Goal: Information Seeking & Learning: Check status

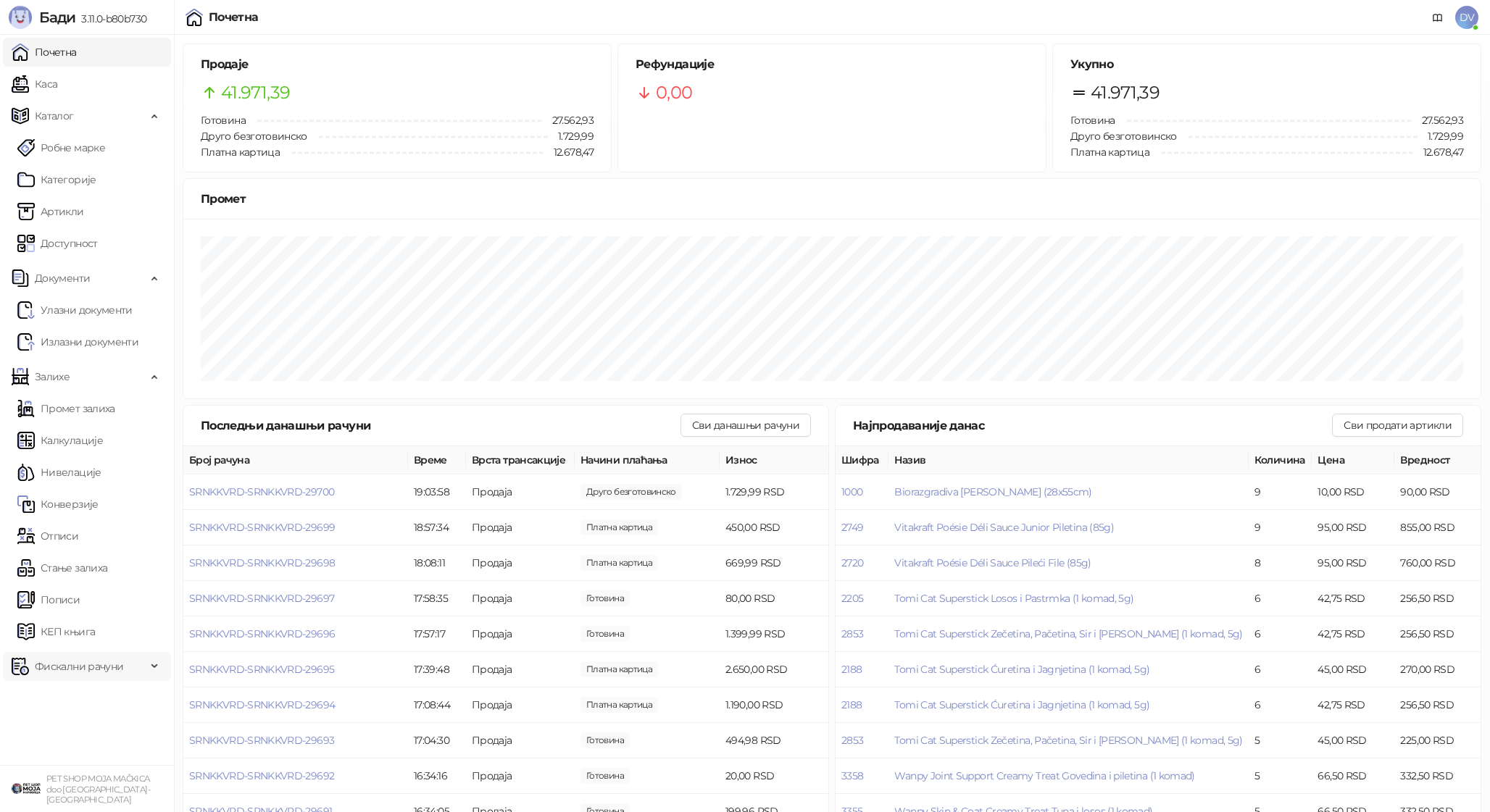
click at [102, 665] on span "Фискални рачуни" at bounding box center [78, 667] width 88 height 29
click at [104, 714] on ul "Издати рачуни По данима" at bounding box center [86, 714] width 174 height 67
click at [94, 732] on link "По данима" at bounding box center [56, 731] width 77 height 29
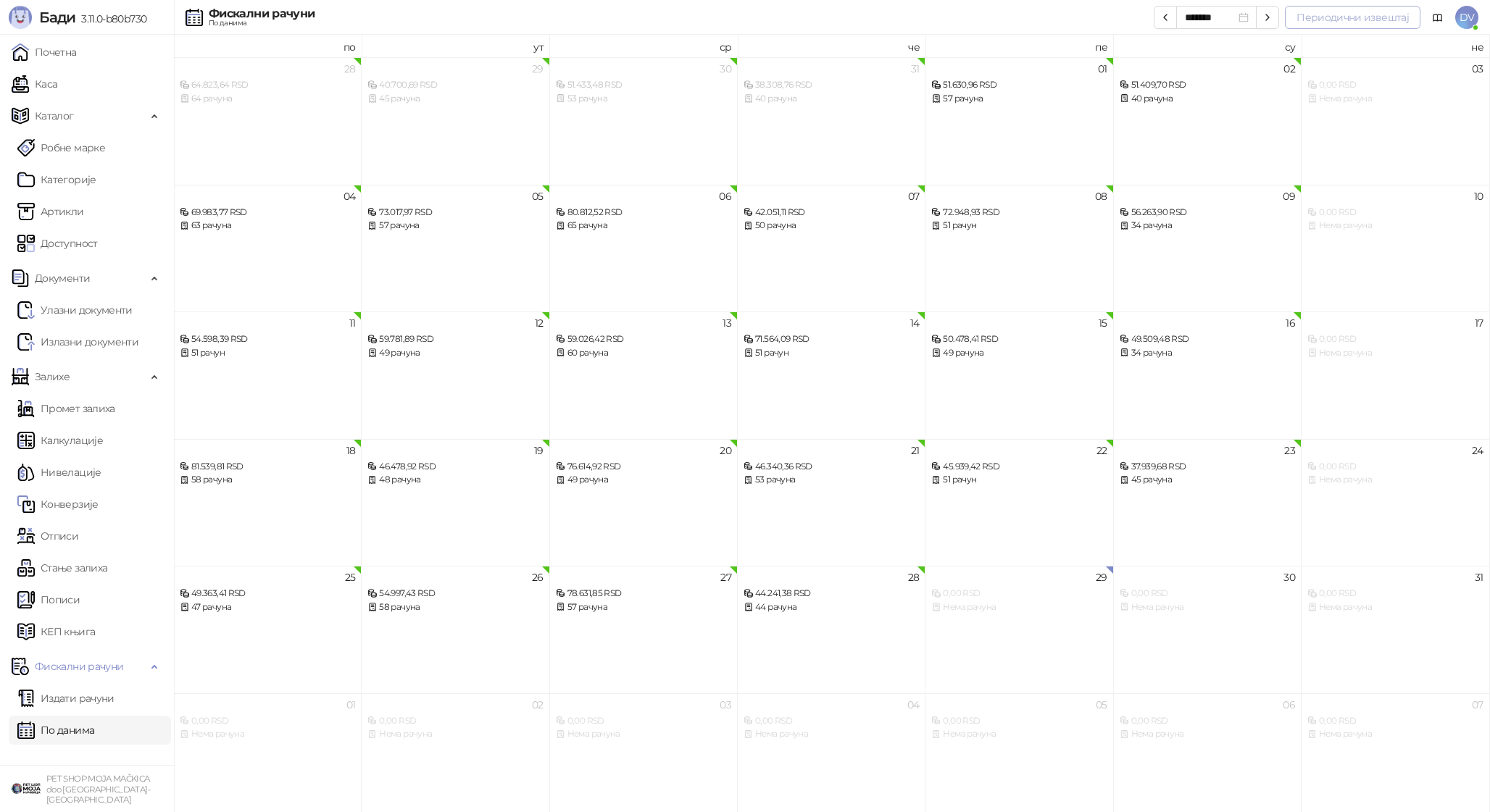
click at [1351, 10] on button "Периодични извештај" at bounding box center [1353, 18] width 135 height 24
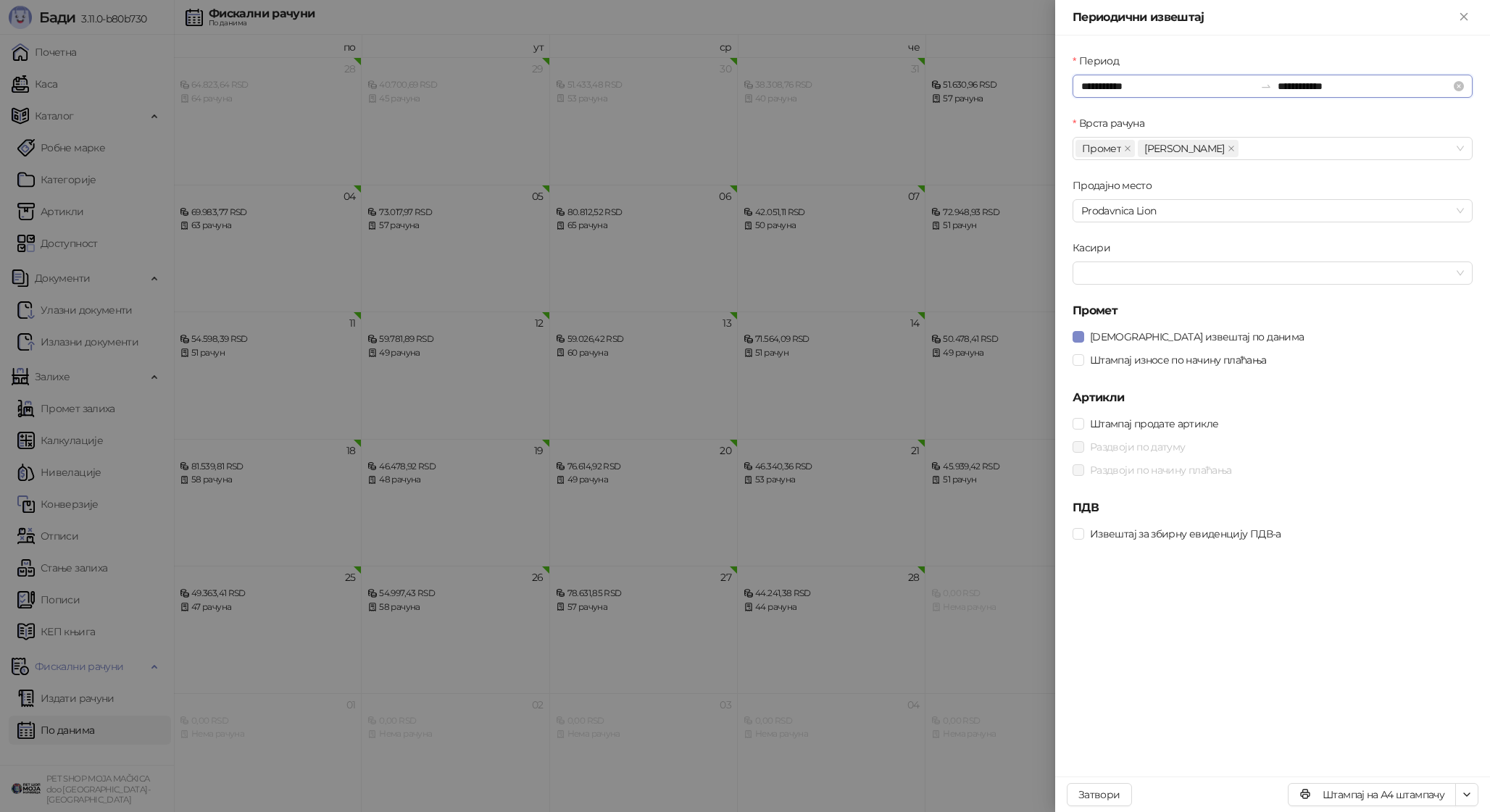
click at [1126, 86] on input "**********" at bounding box center [1167, 86] width 174 height 16
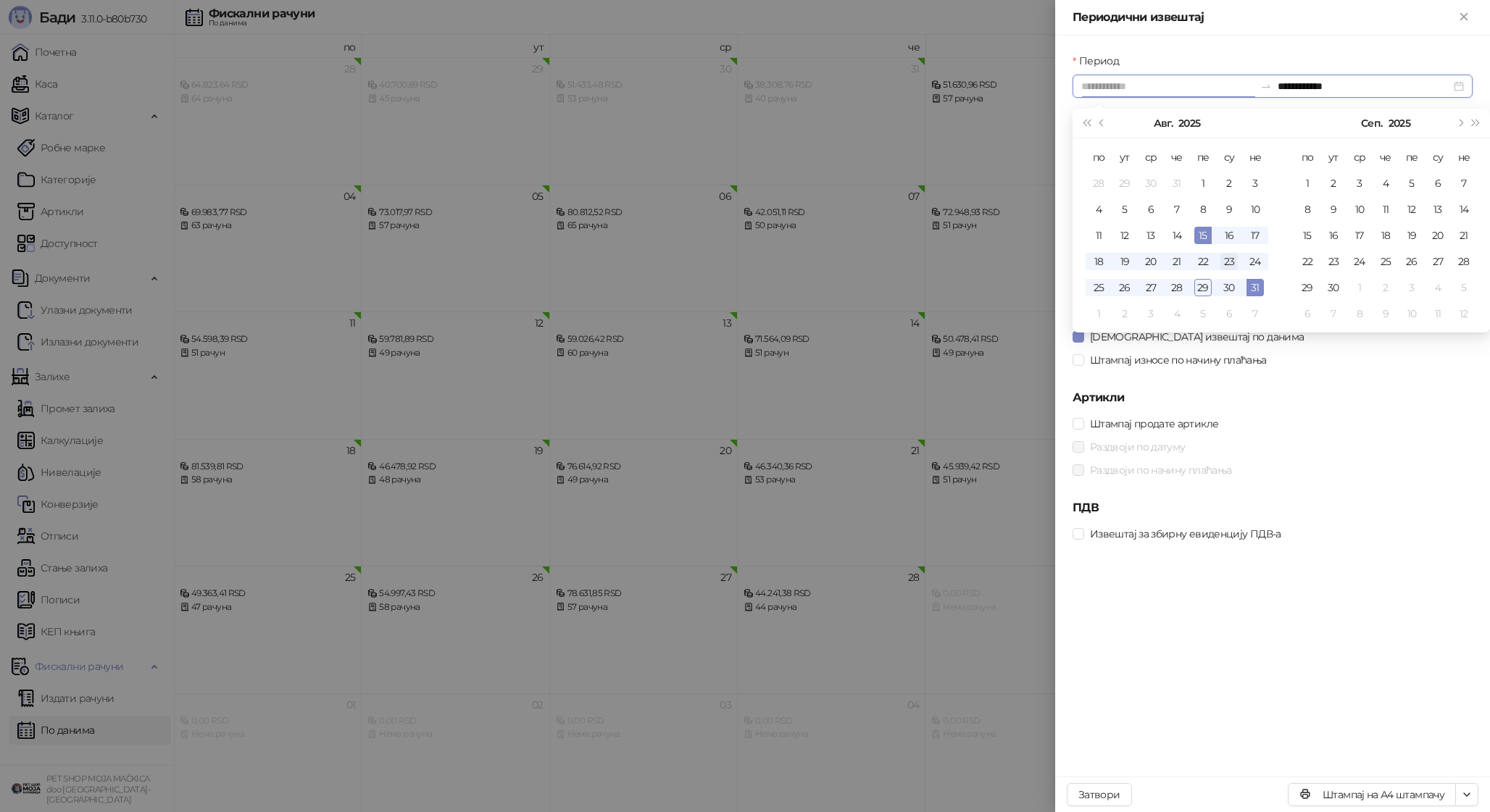
type input "**********"
click at [1224, 253] on div "23" at bounding box center [1229, 262] width 18 height 18
type input "**********"
click at [1207, 287] on div "29" at bounding box center [1203, 287] width 18 height 18
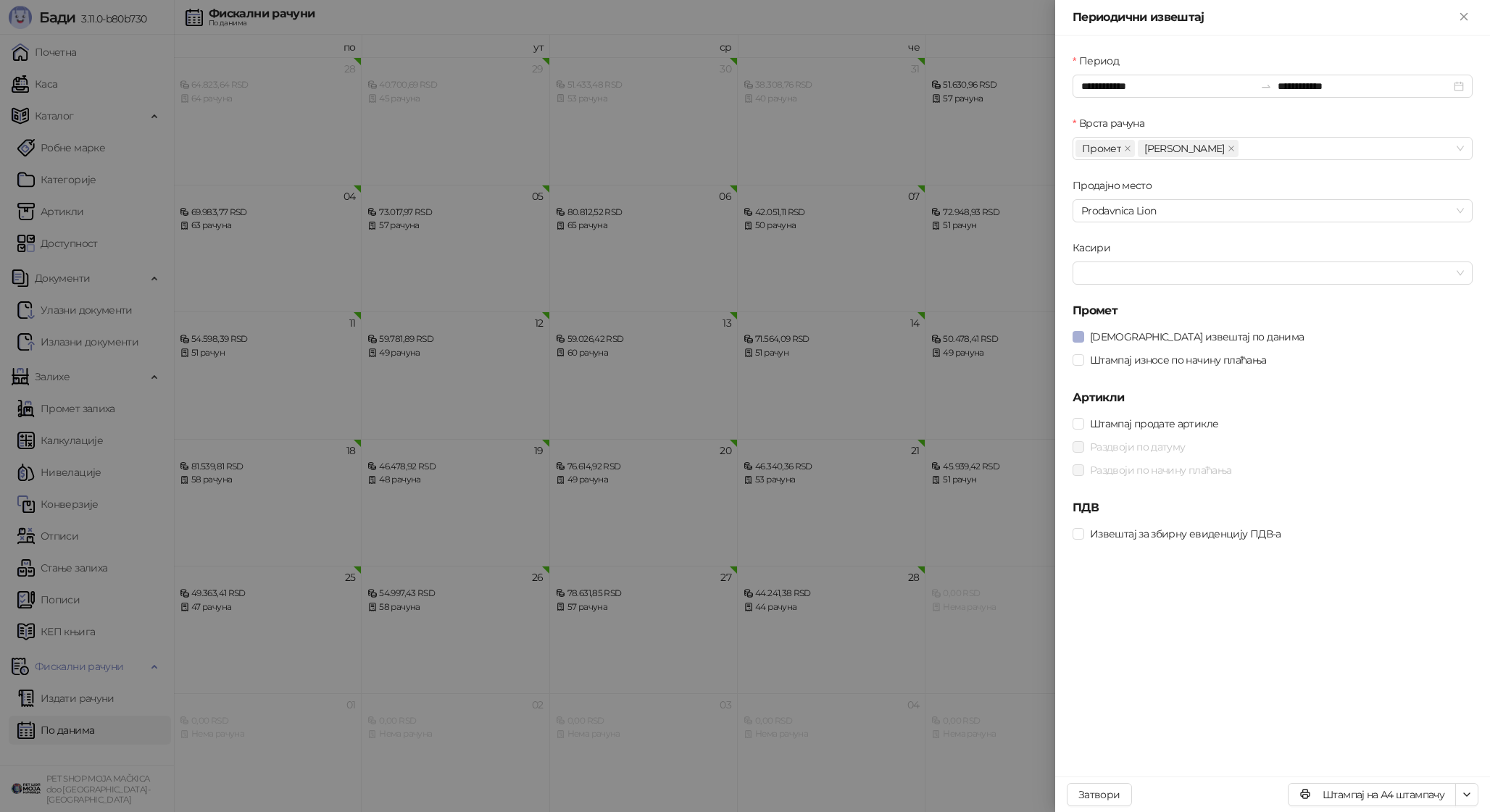
click at [1177, 331] on span "[DEMOGRAPHIC_DATA] извештај по данима" at bounding box center [1197, 336] width 226 height 16
click at [1177, 362] on span "Штампај износе по начину плаћања" at bounding box center [1178, 360] width 188 height 16
click at [1375, 795] on button "Штампај на А4 штампачу" at bounding box center [1371, 795] width 168 height 24
click at [418, 63] on div at bounding box center [745, 406] width 1490 height 812
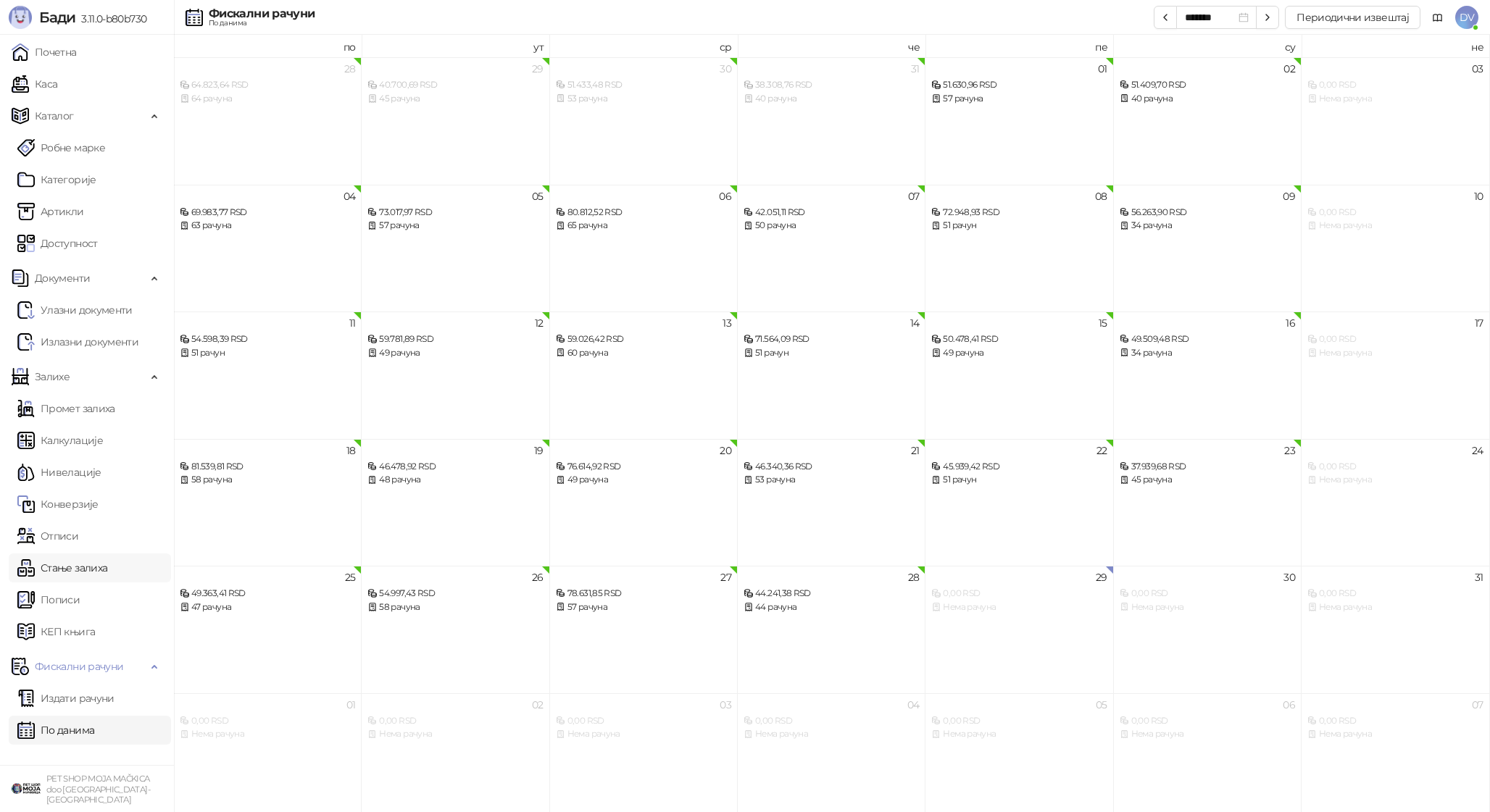
click at [84, 567] on link "Стање залиха" at bounding box center [63, 568] width 90 height 29
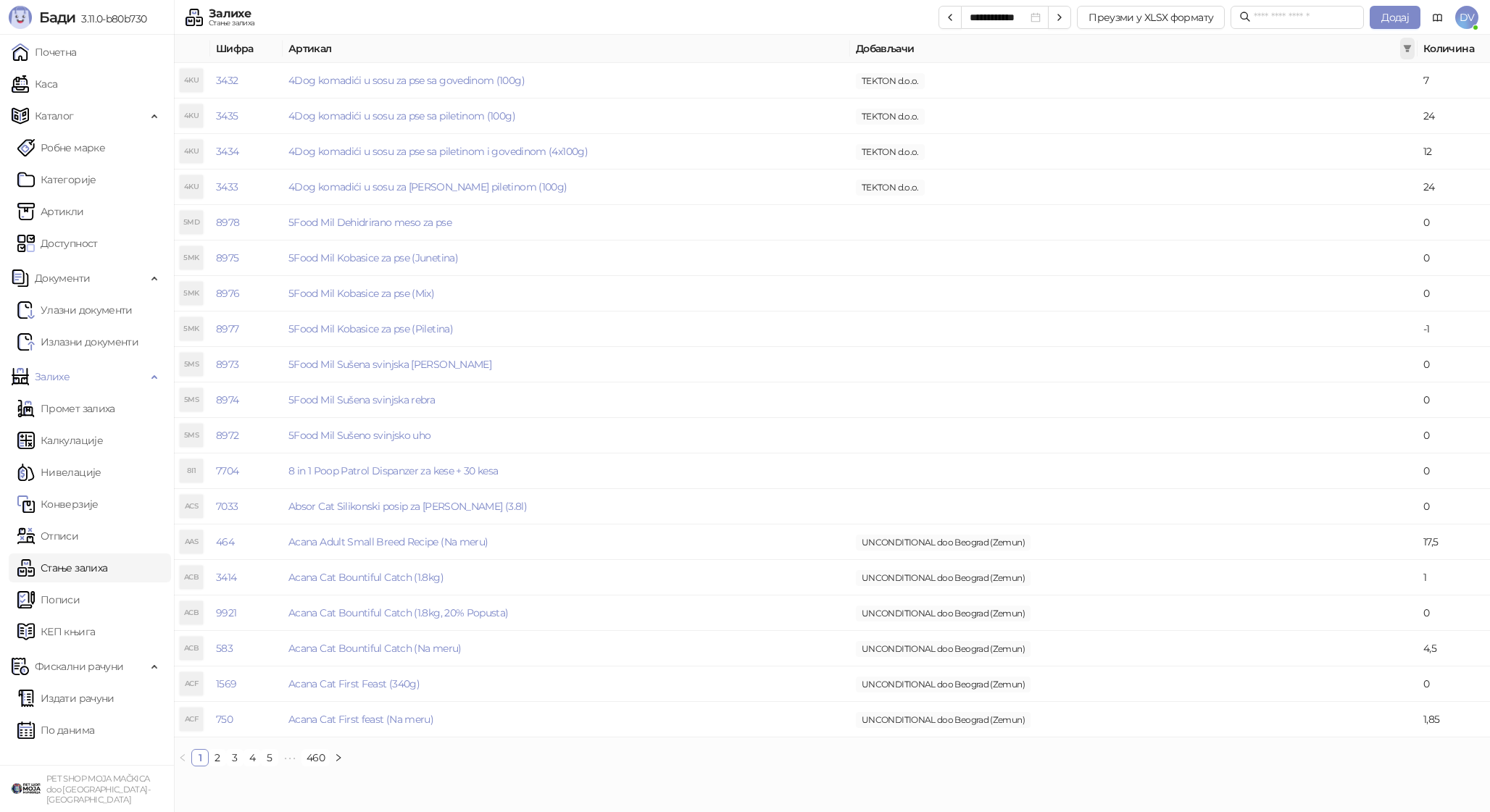
click at [1412, 49] on span at bounding box center [1407, 48] width 15 height 22
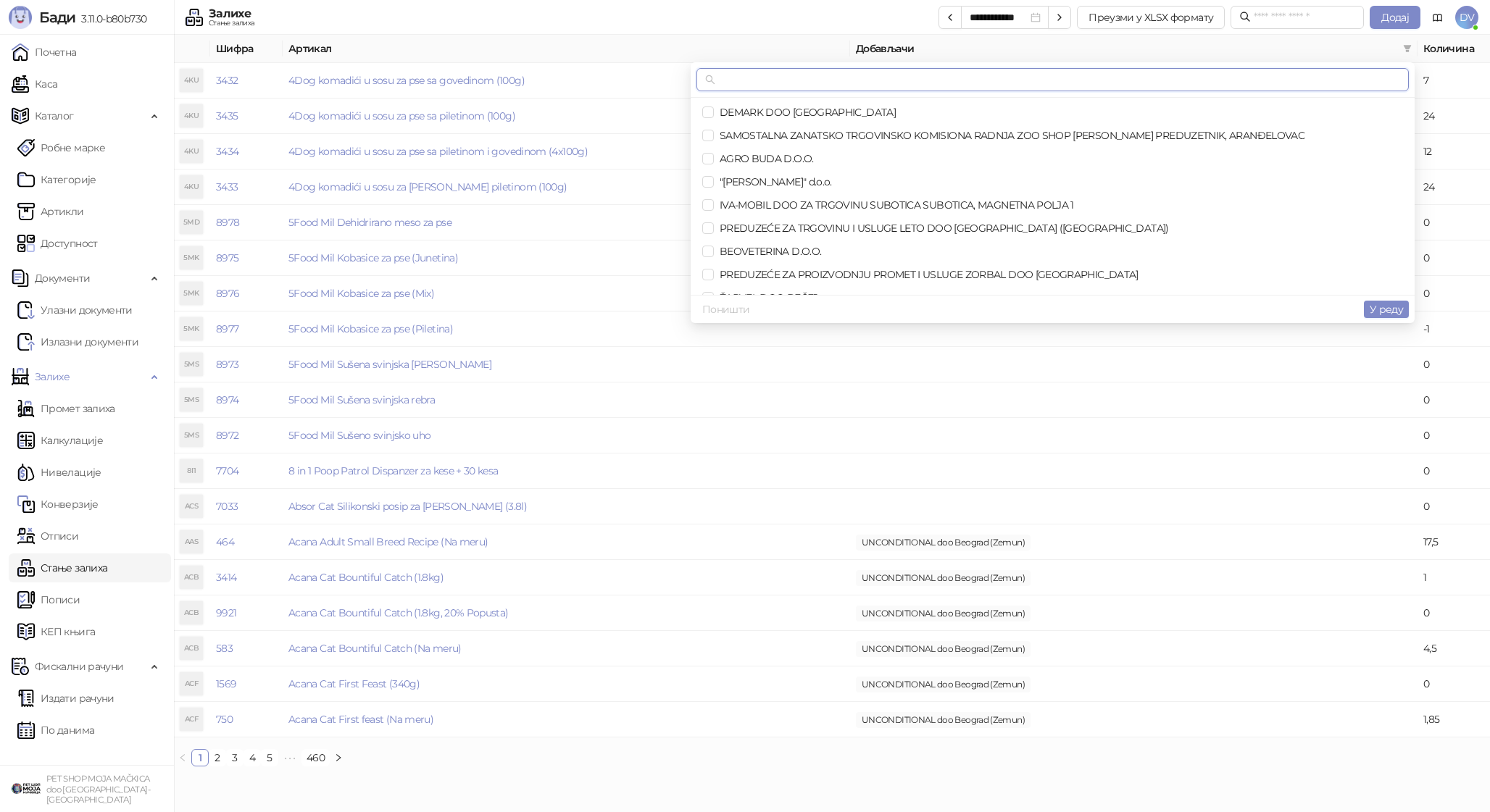
click at [1224, 74] on input "text" at bounding box center [1058, 79] width 682 height 16
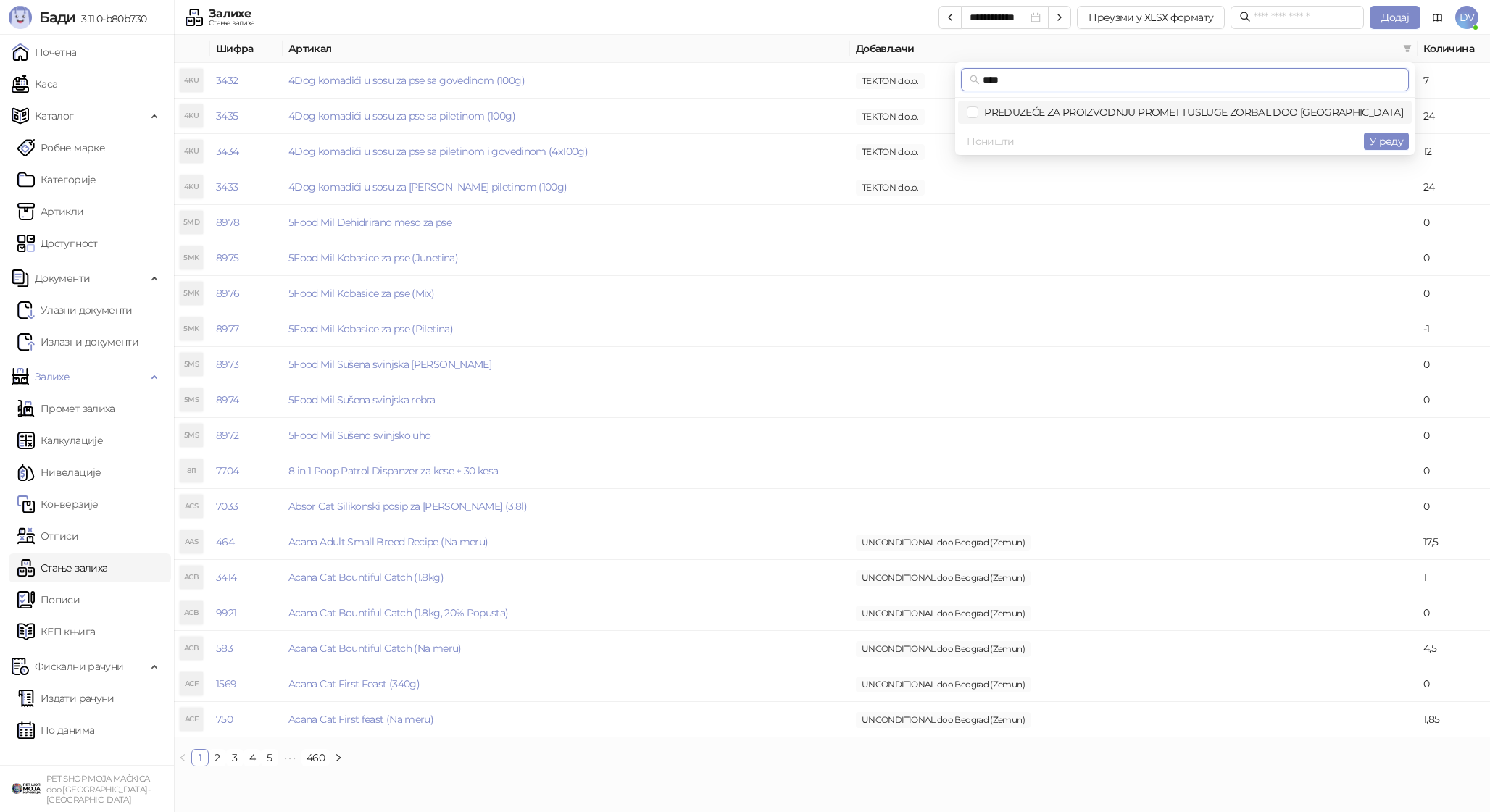
type input "****"
click at [1227, 115] on span "PREDUZEĆE ZA PROIZVODNJU PROMET I USLUGE ZORBAL DOO [GEOGRAPHIC_DATA]" at bounding box center [1190, 112] width 425 height 13
click at [1385, 140] on span "У реду" at bounding box center [1386, 140] width 33 height 13
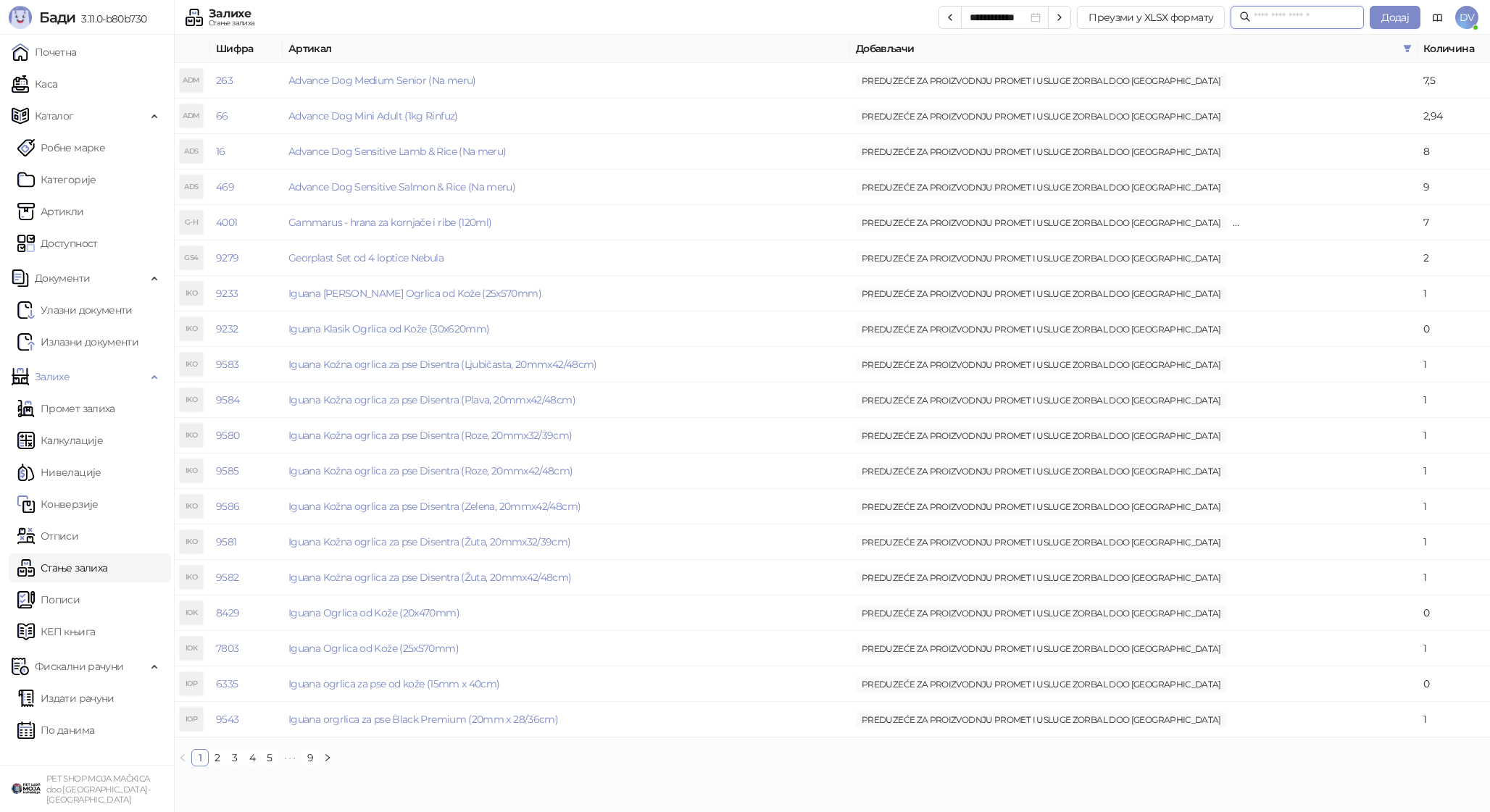
click at [1266, 16] on input "text" at bounding box center [1304, 18] width 101 height 16
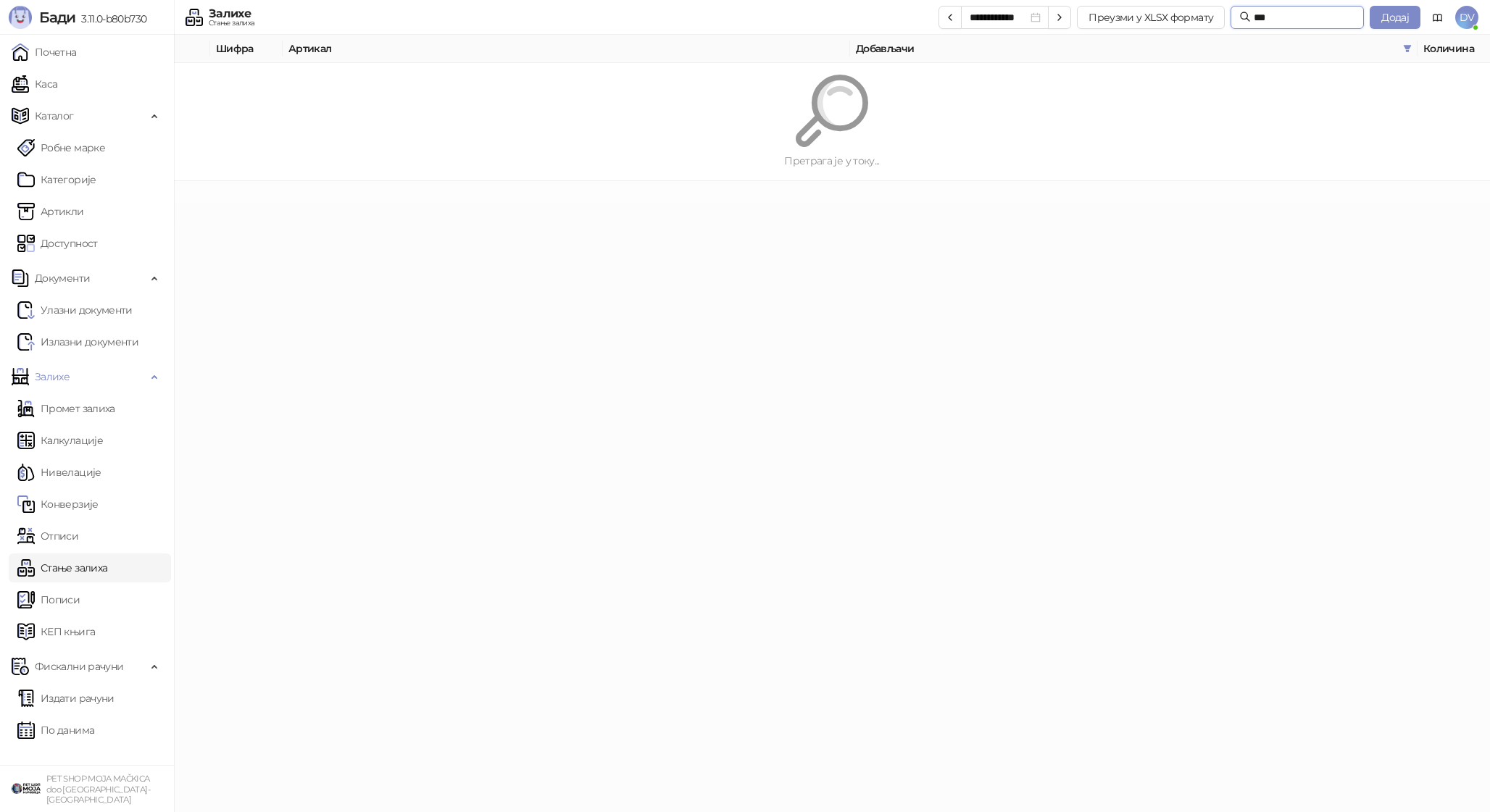
type input "****"
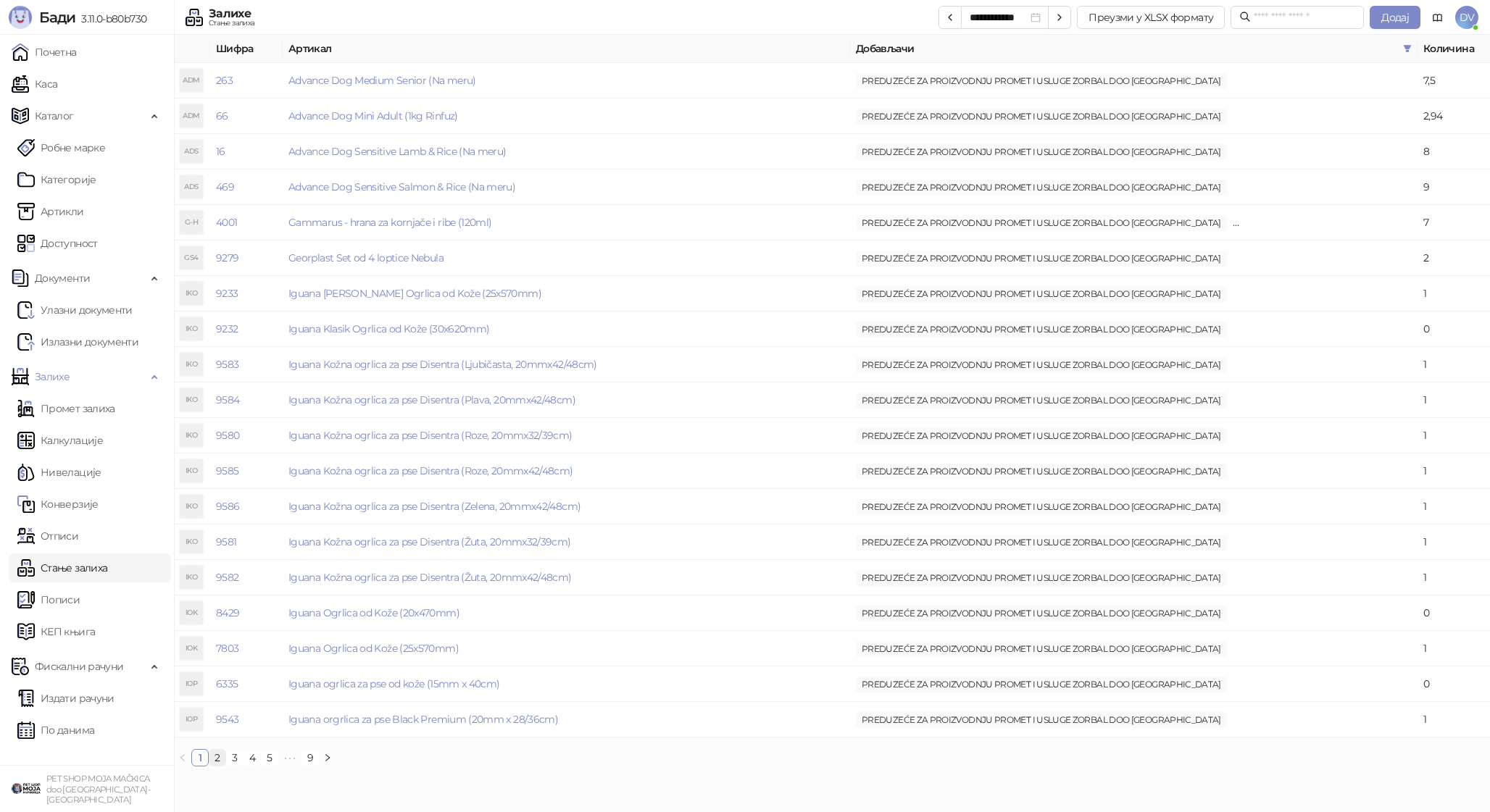
click at [217, 758] on link "2" at bounding box center [217, 758] width 16 height 16
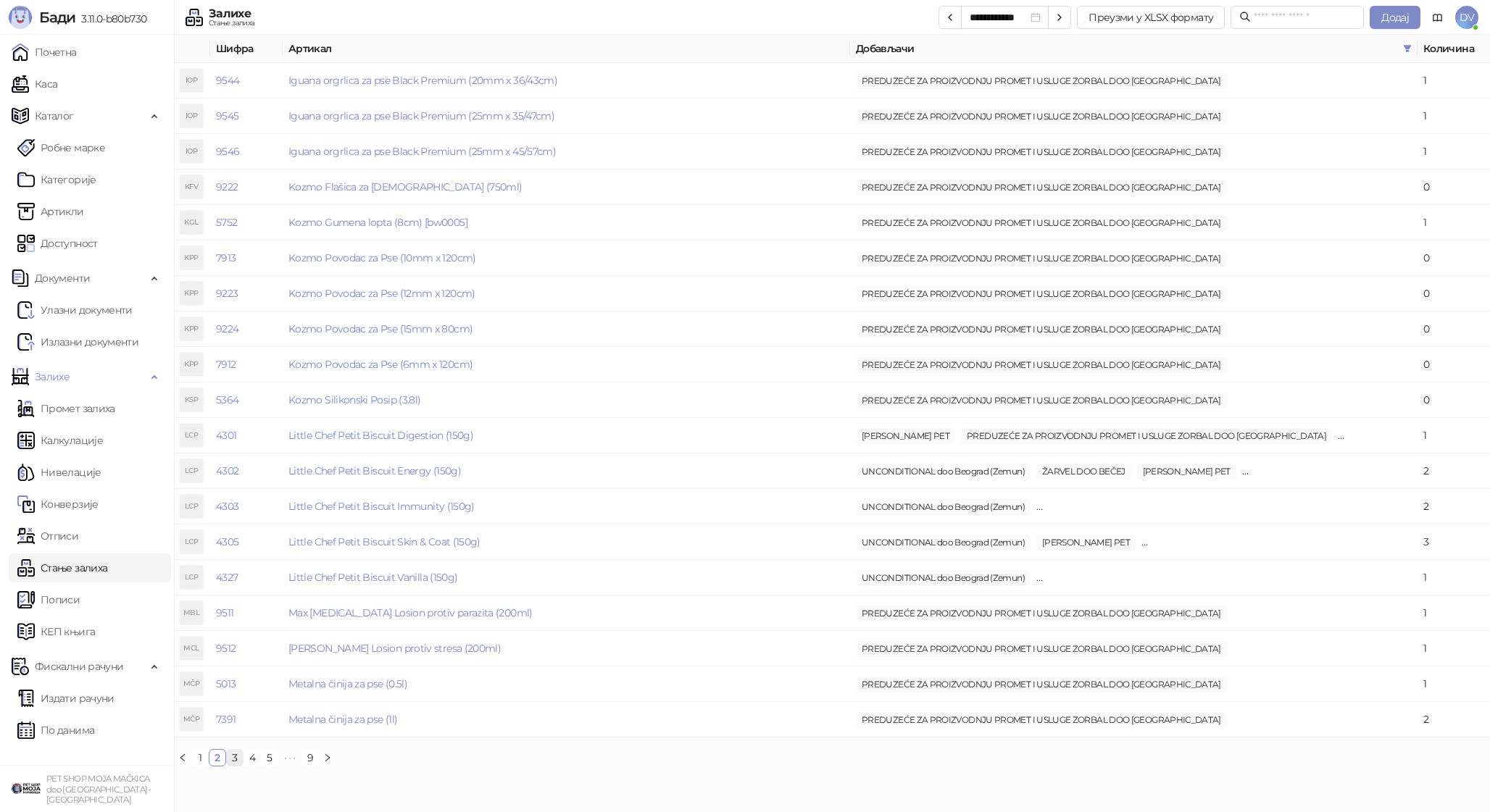
click at [234, 764] on link "3" at bounding box center [234, 758] width 16 height 16
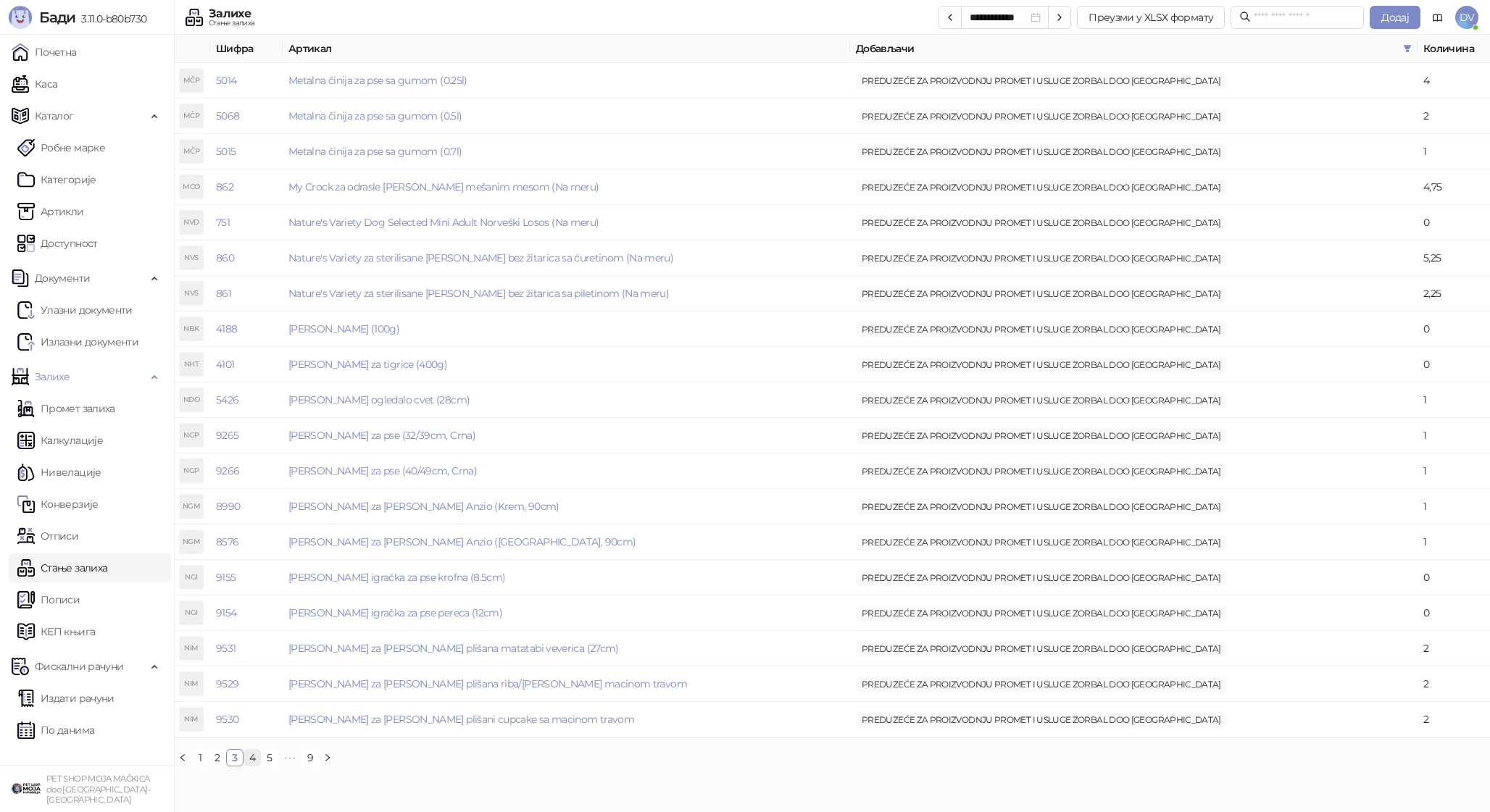
click at [251, 761] on link "4" at bounding box center [252, 758] width 16 height 16
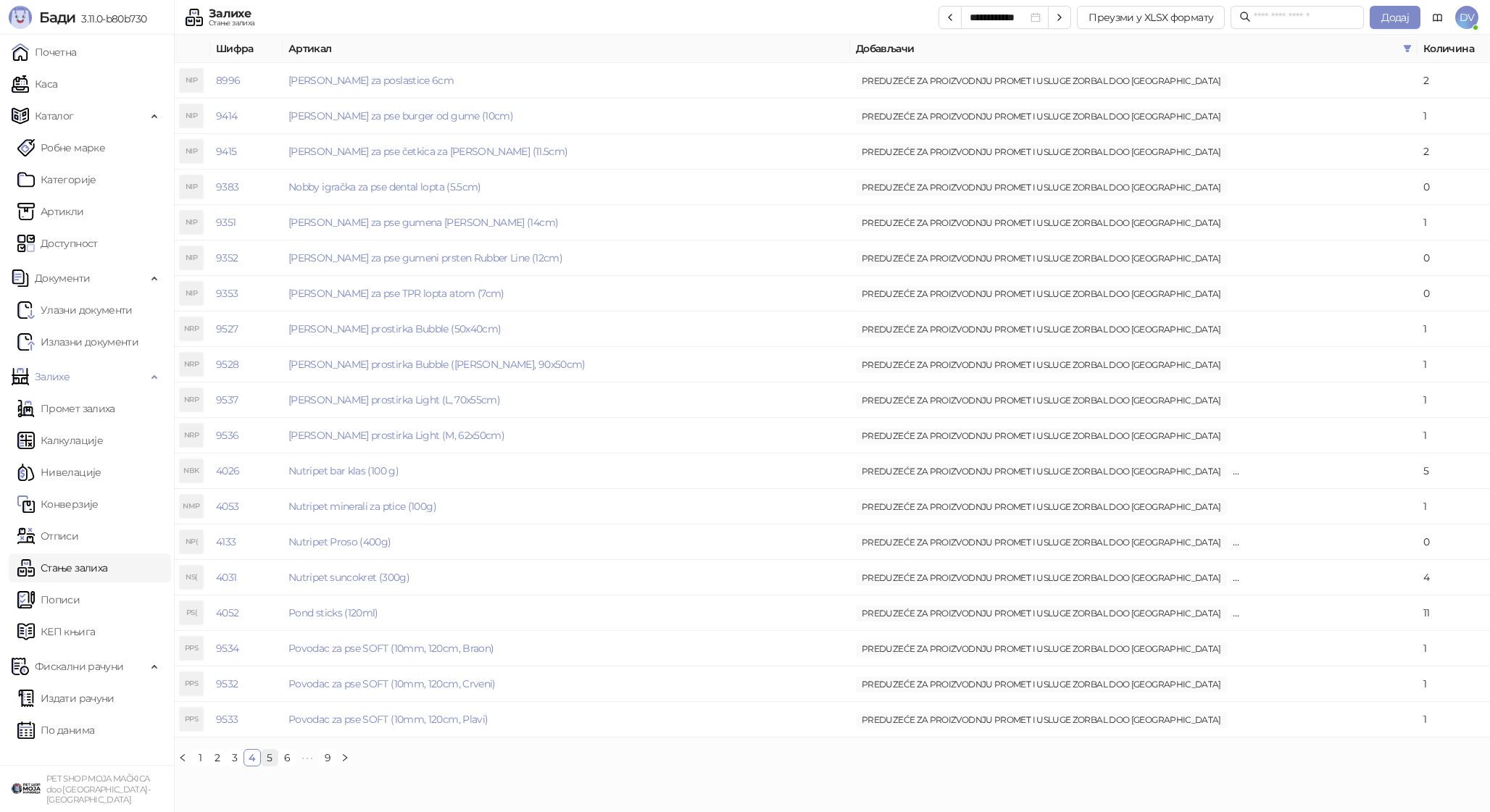
click at [271, 761] on link "5" at bounding box center [270, 758] width 16 height 16
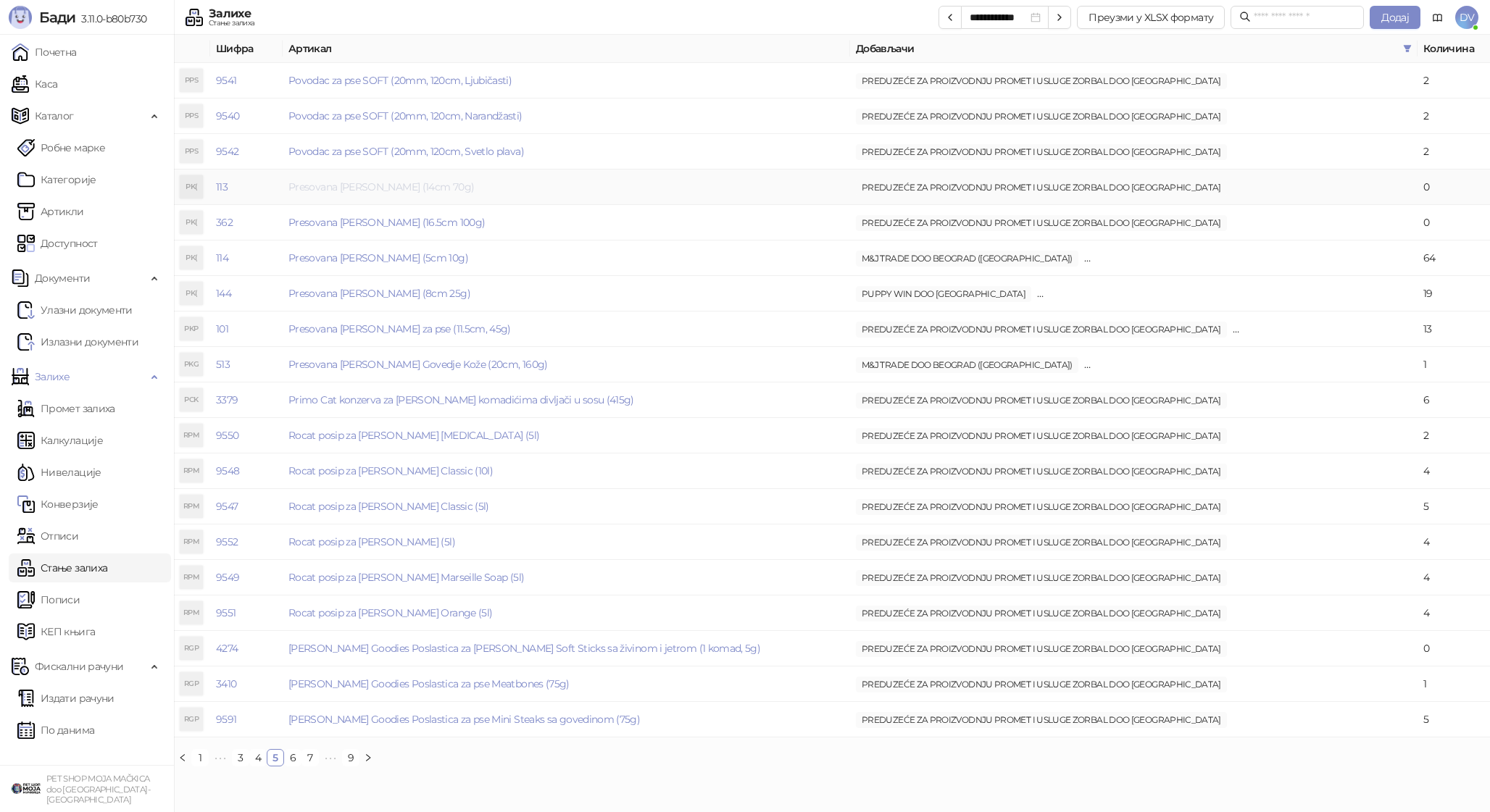
click at [394, 184] on link "Presovana [PERSON_NAME] (14cm 70g)" at bounding box center [381, 186] width 185 height 13
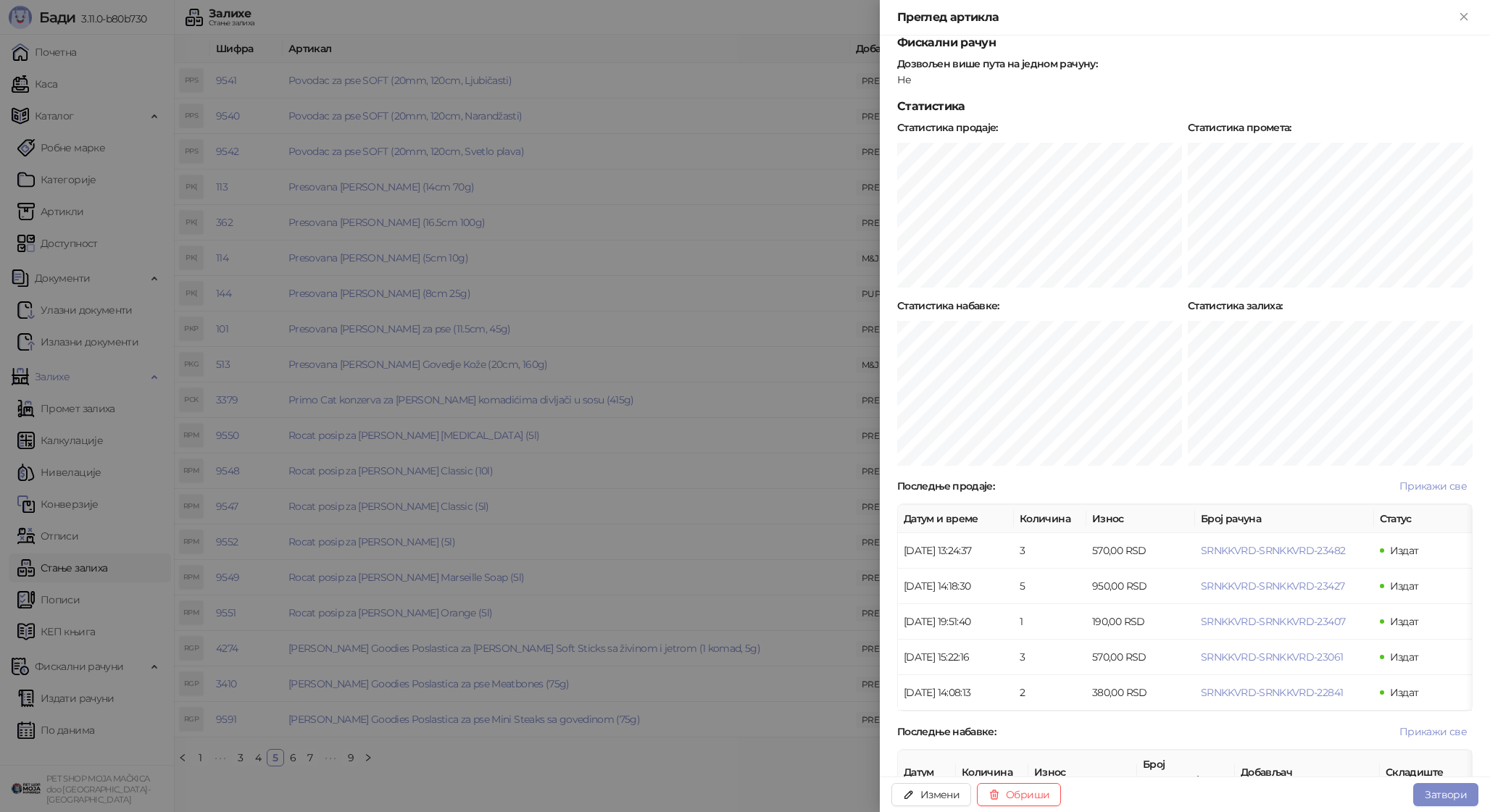
scroll to position [642, 0]
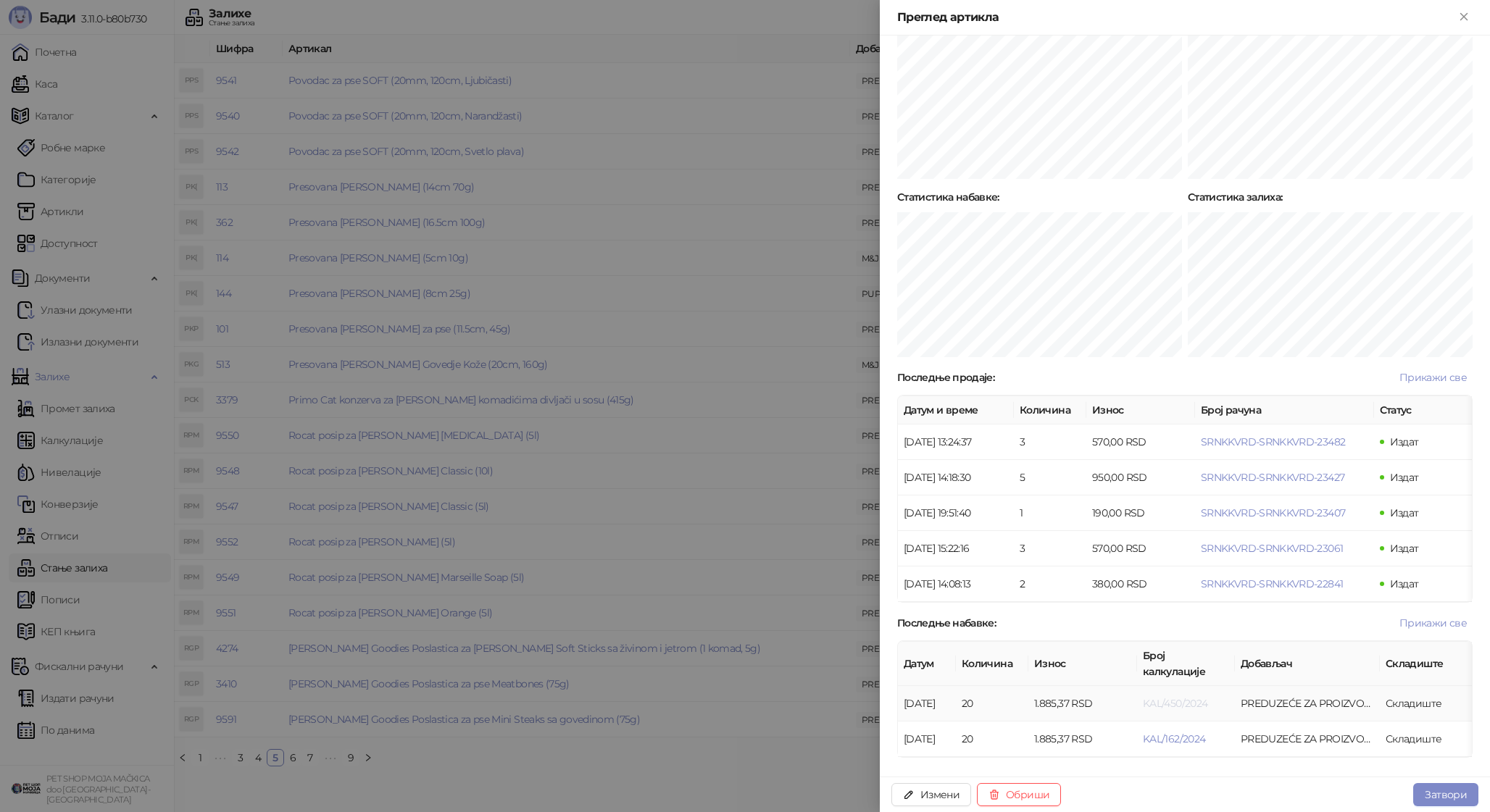
click at [1170, 697] on span "KAL/450/2024" at bounding box center [1175, 703] width 65 height 13
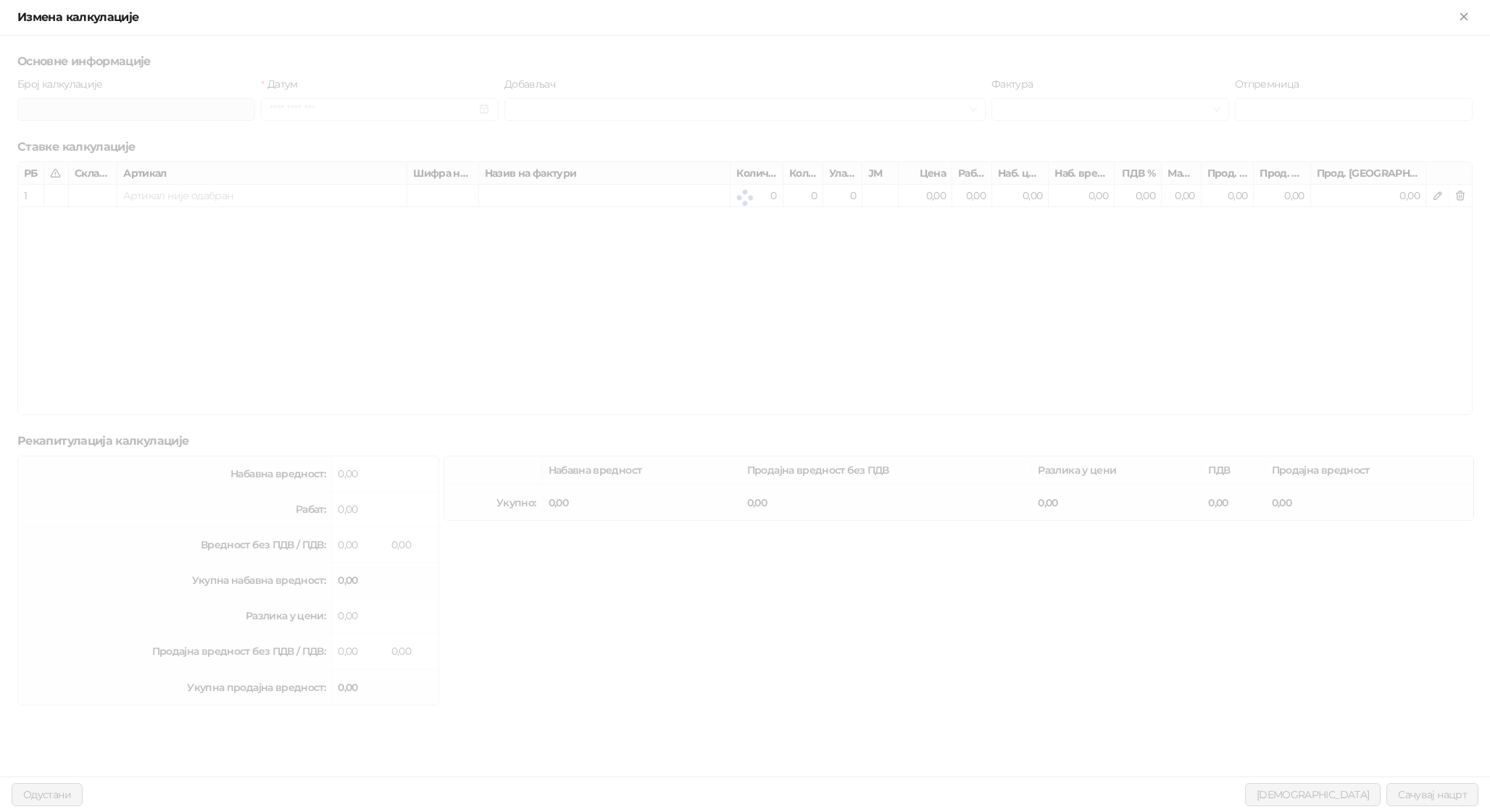
type input "**********"
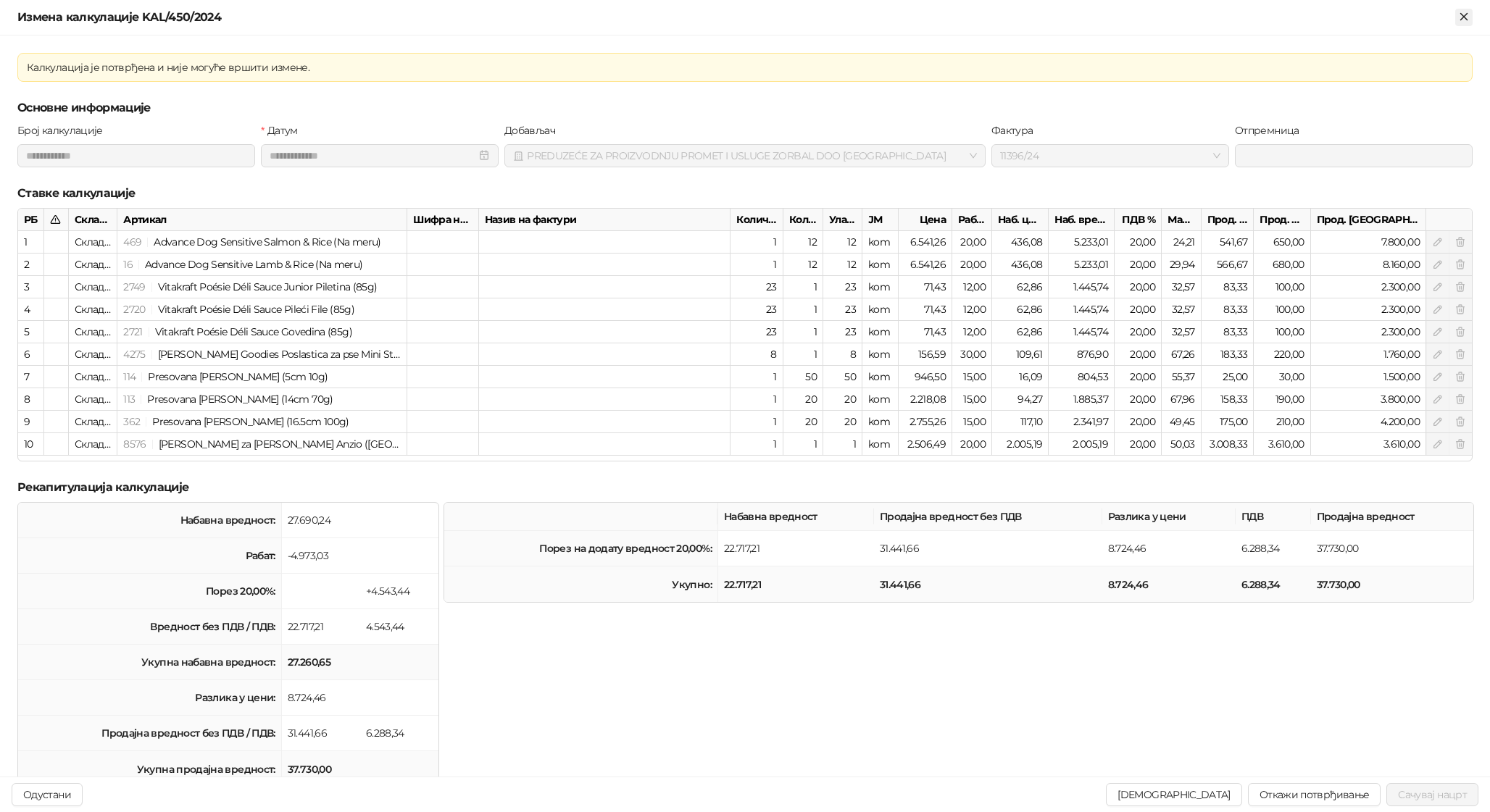
click at [1467, 18] on icon "Close" at bounding box center [1464, 16] width 13 height 13
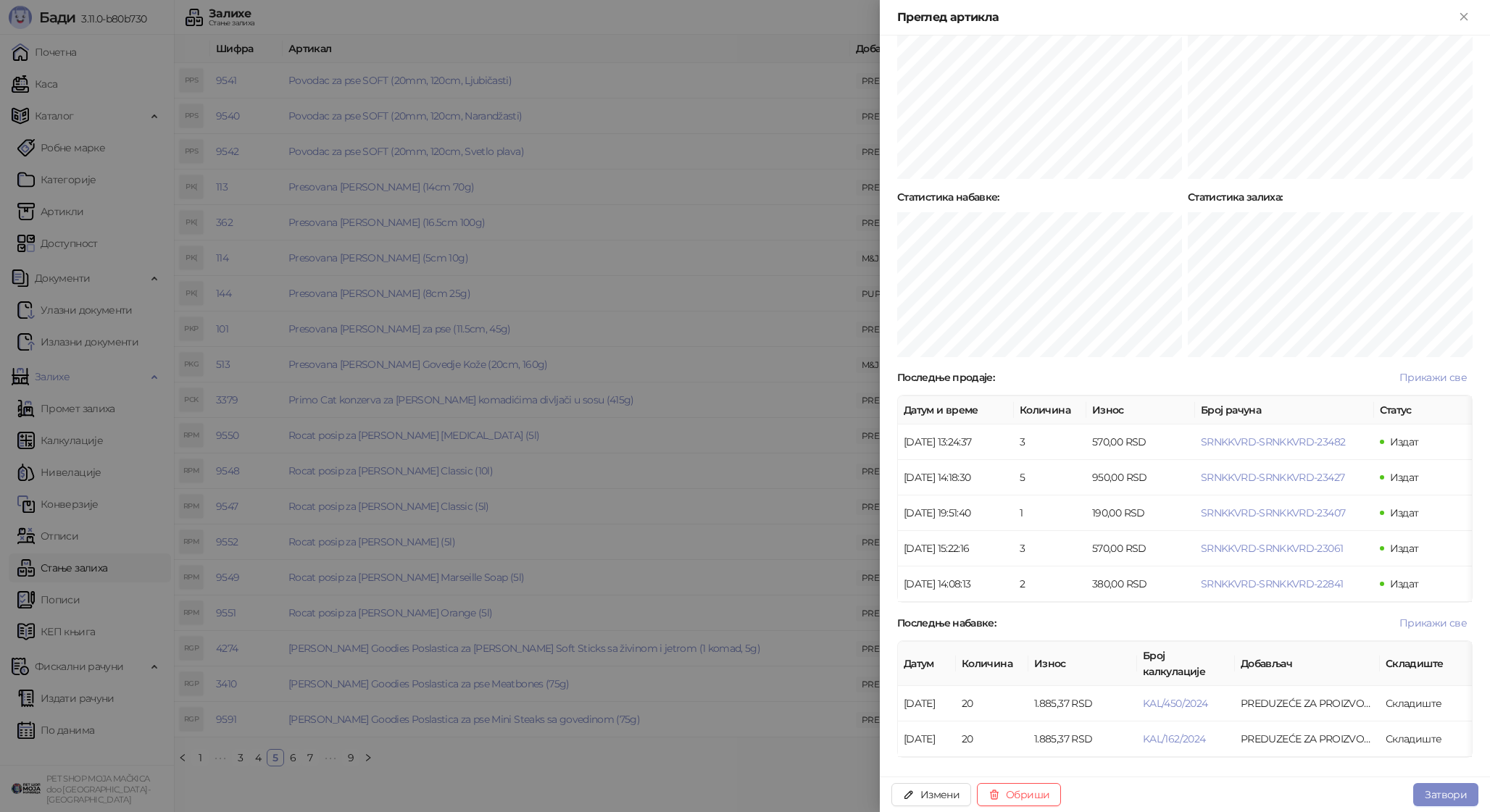
click at [617, 387] on div at bounding box center [745, 406] width 1490 height 812
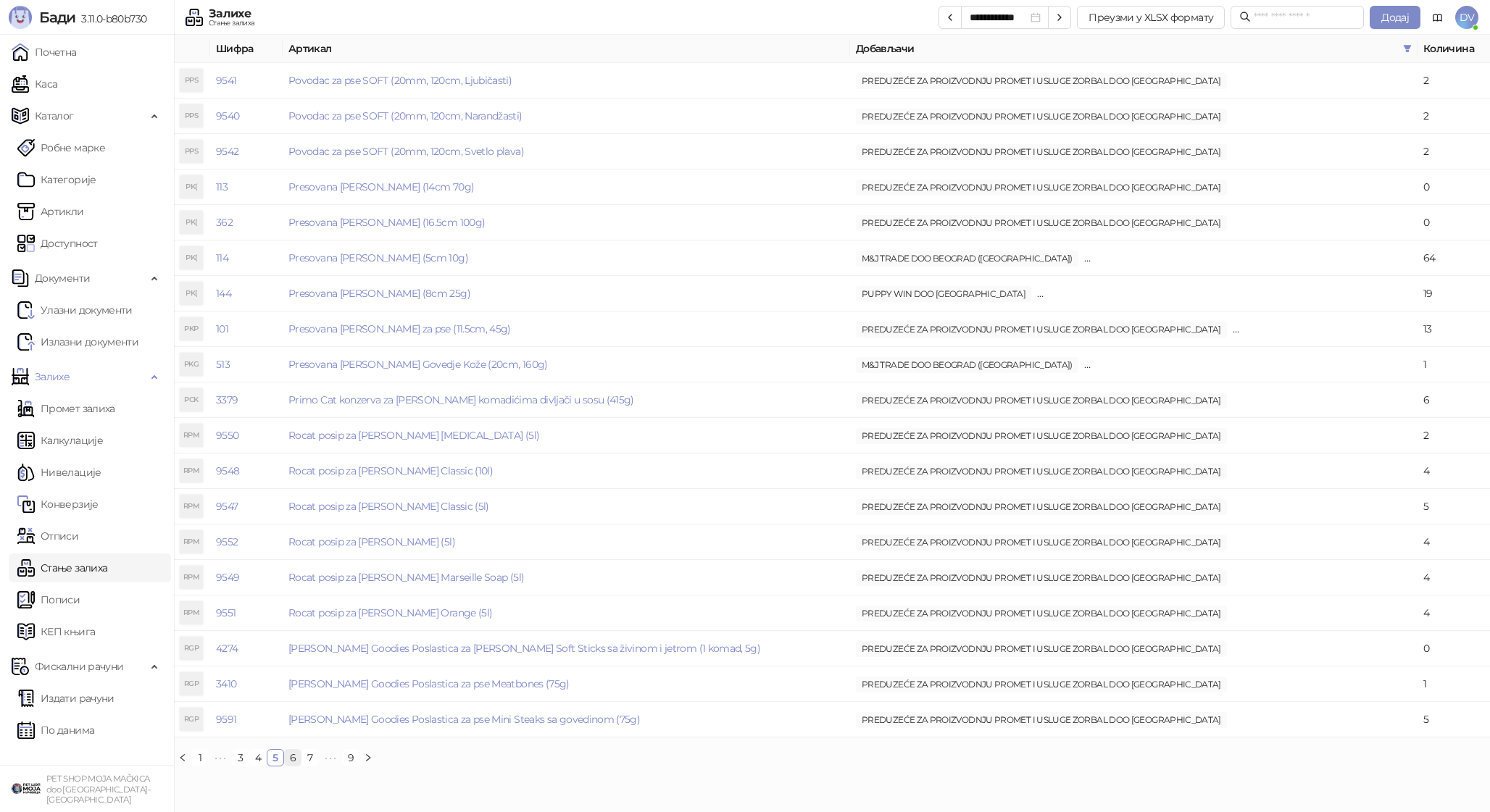
click at [295, 761] on link "6" at bounding box center [292, 758] width 16 height 16
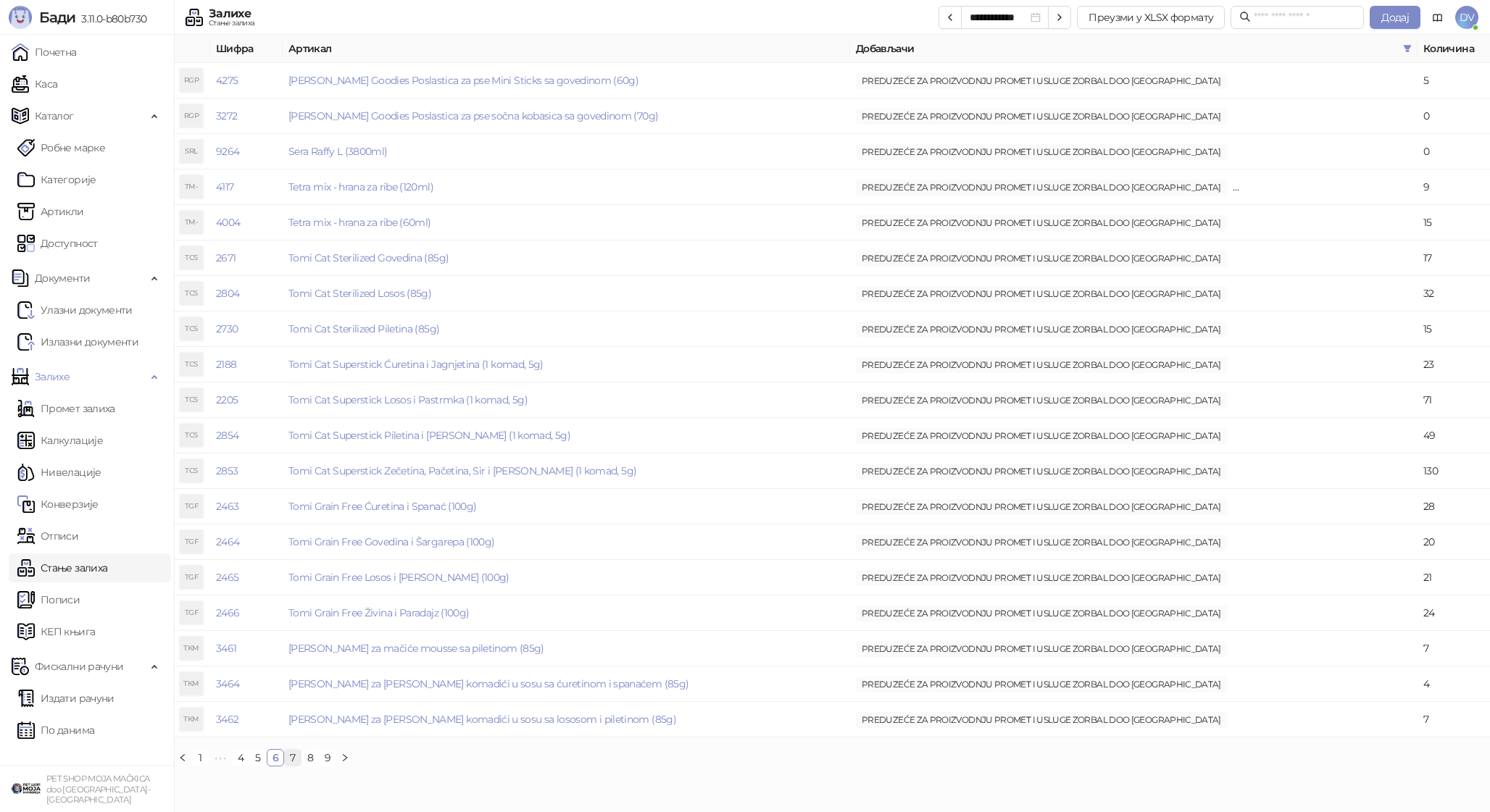
click at [291, 758] on link "7" at bounding box center [292, 758] width 16 height 16
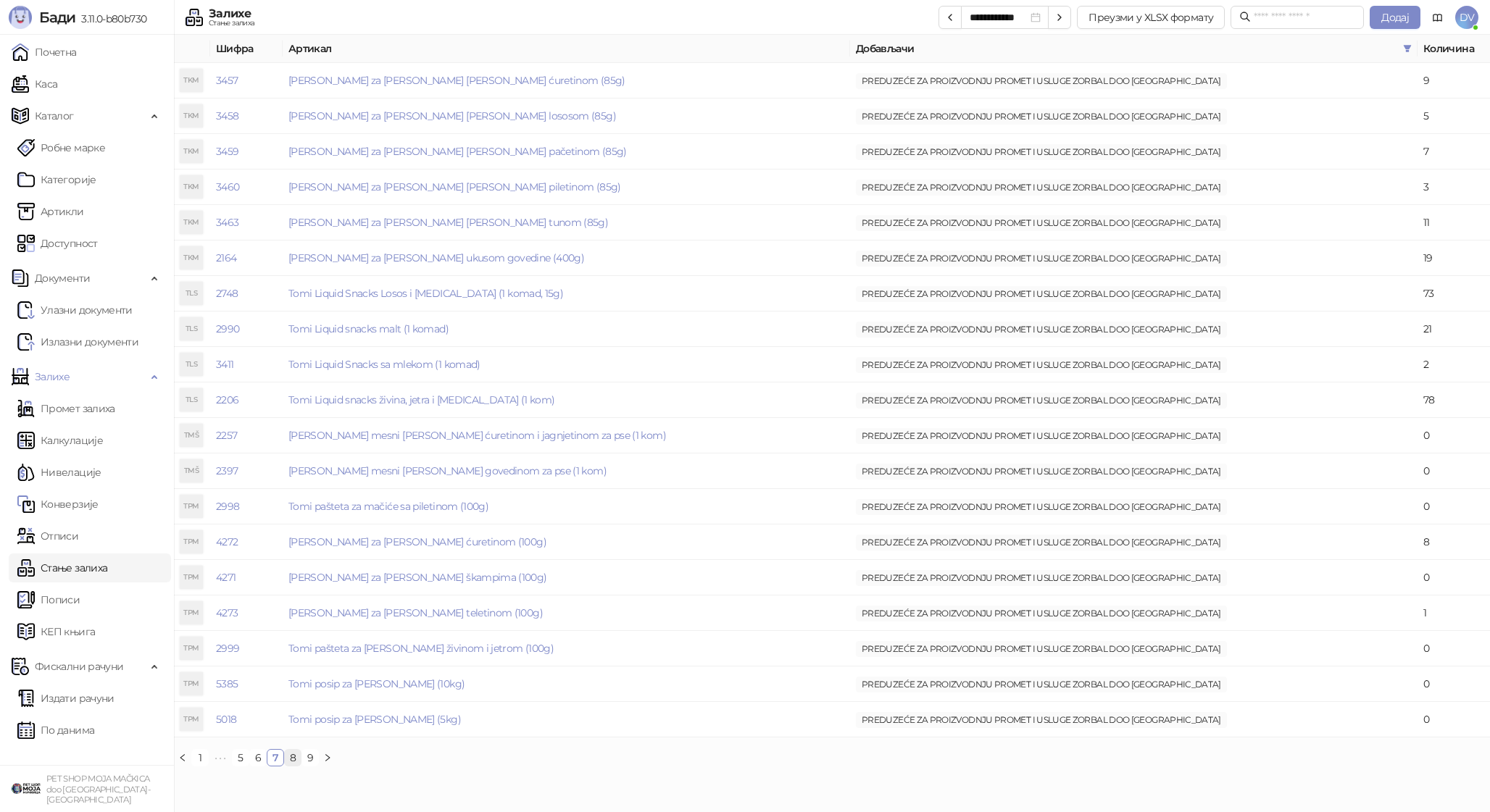
click at [294, 758] on link "8" at bounding box center [292, 758] width 16 height 16
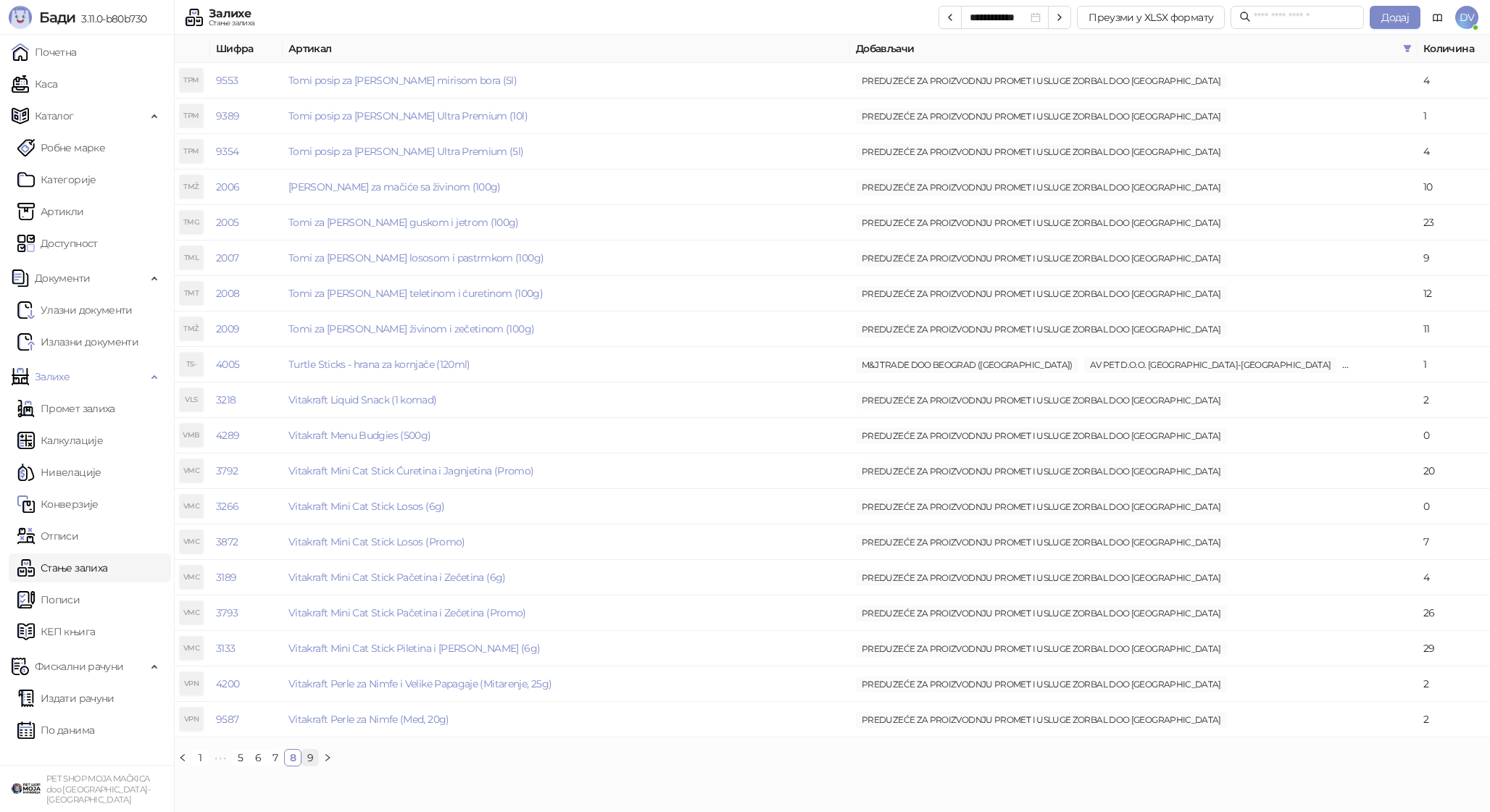
click at [309, 763] on link "9" at bounding box center [310, 758] width 16 height 16
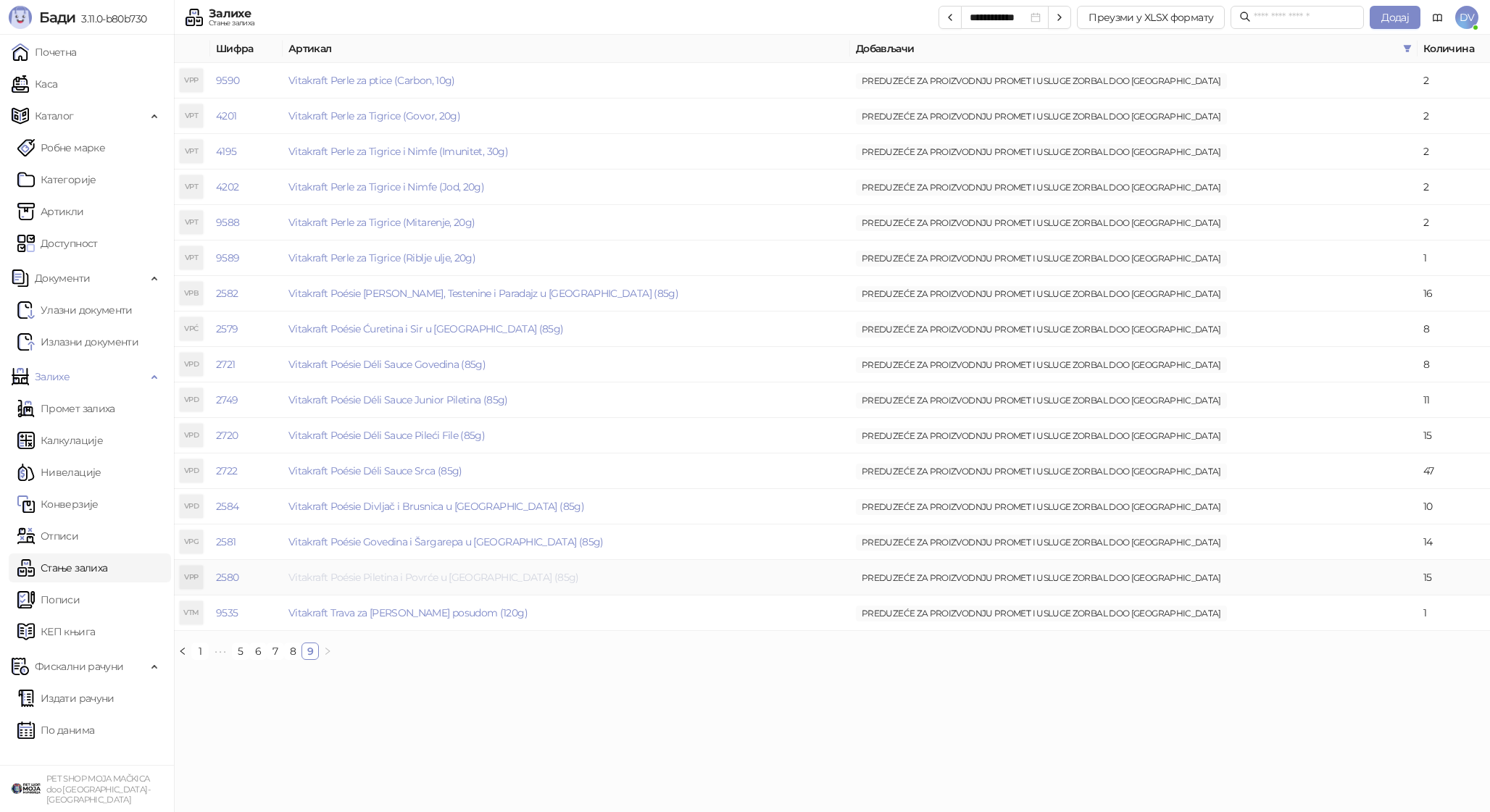
click at [442, 576] on link "Vitakraft Poésie Piletina i Povrće u [GEOGRAPHIC_DATA] (85g)" at bounding box center [434, 577] width 290 height 13
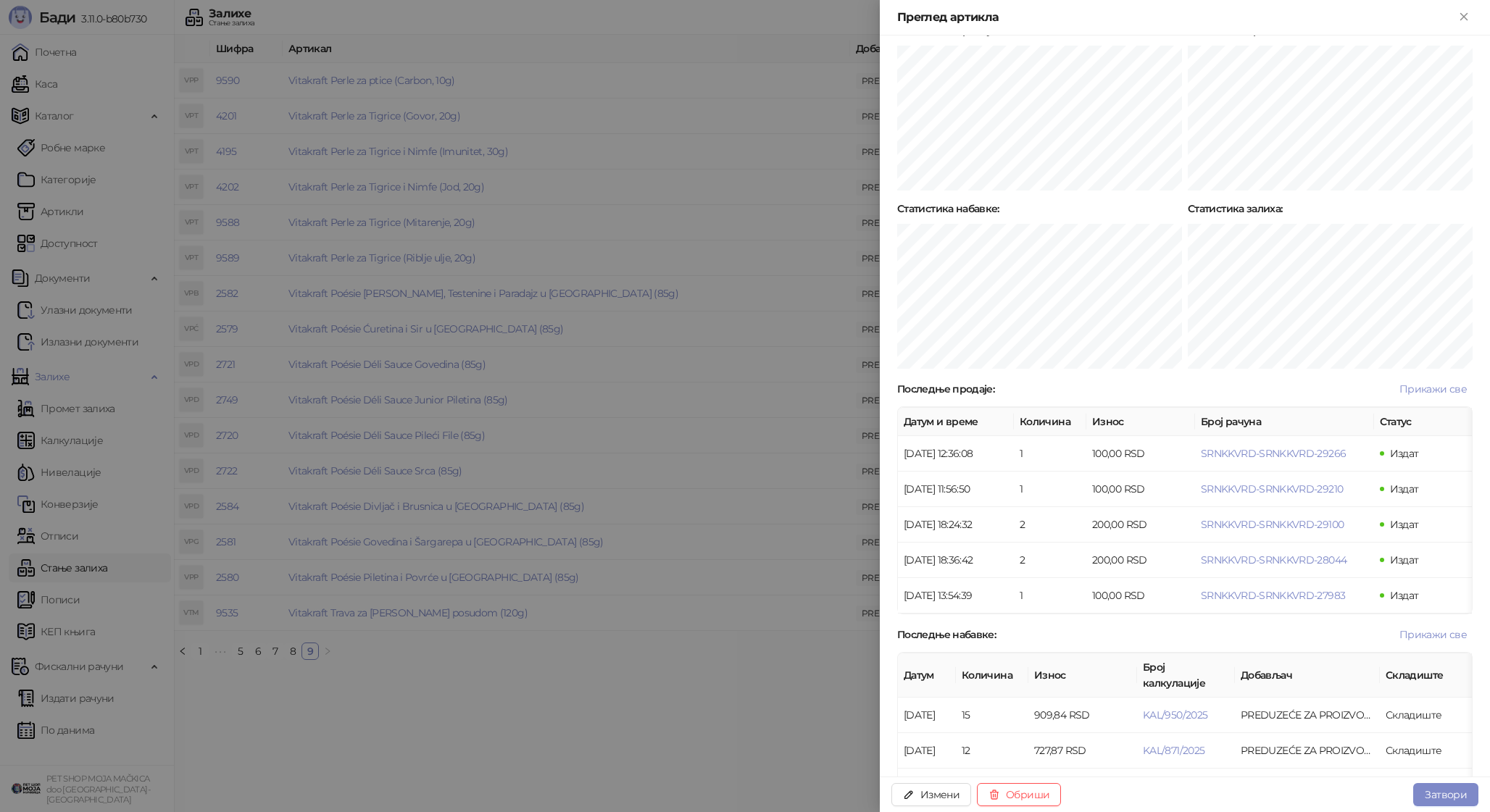
scroll to position [764, 0]
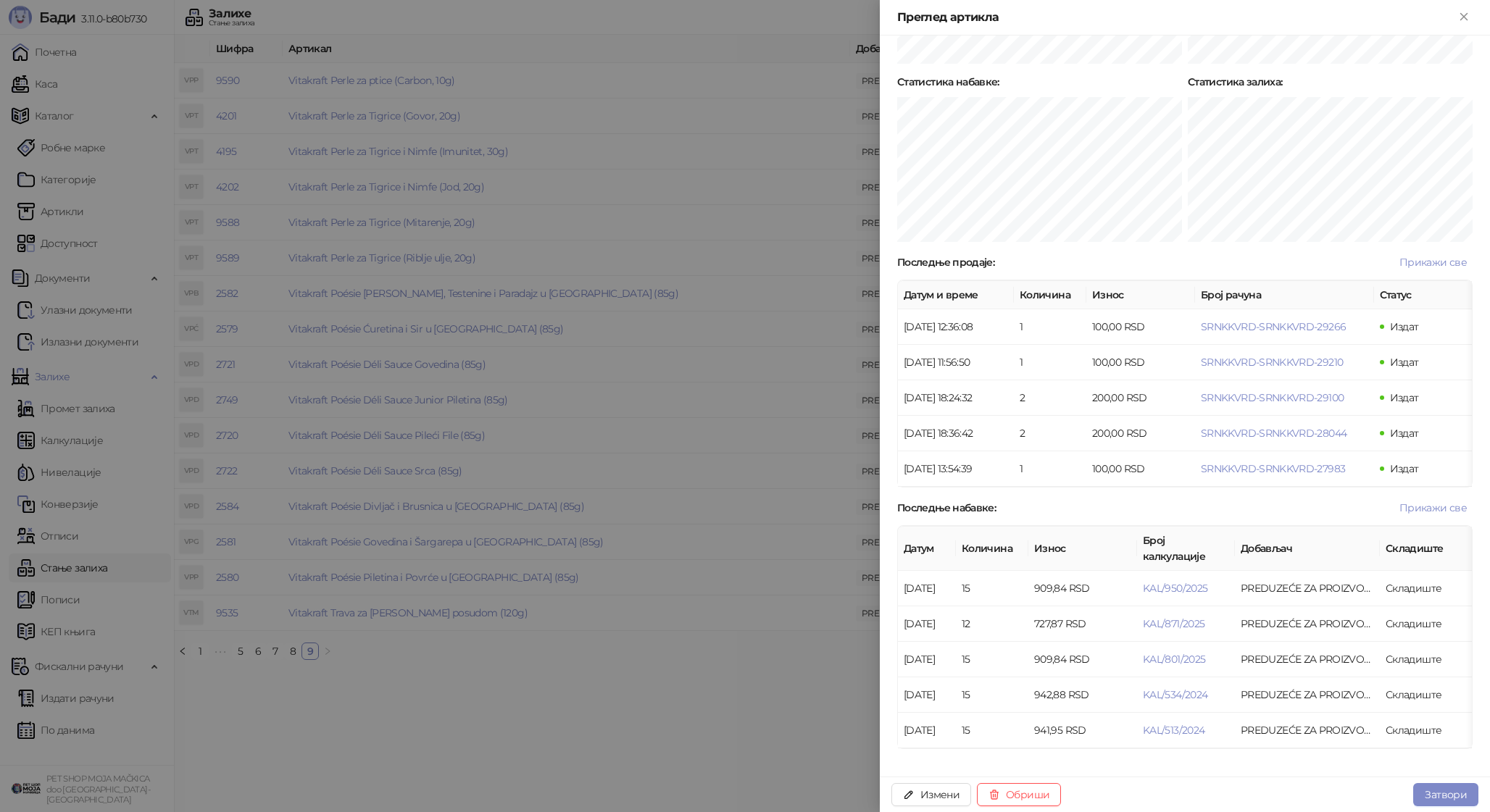
click at [608, 658] on div at bounding box center [745, 406] width 1490 height 812
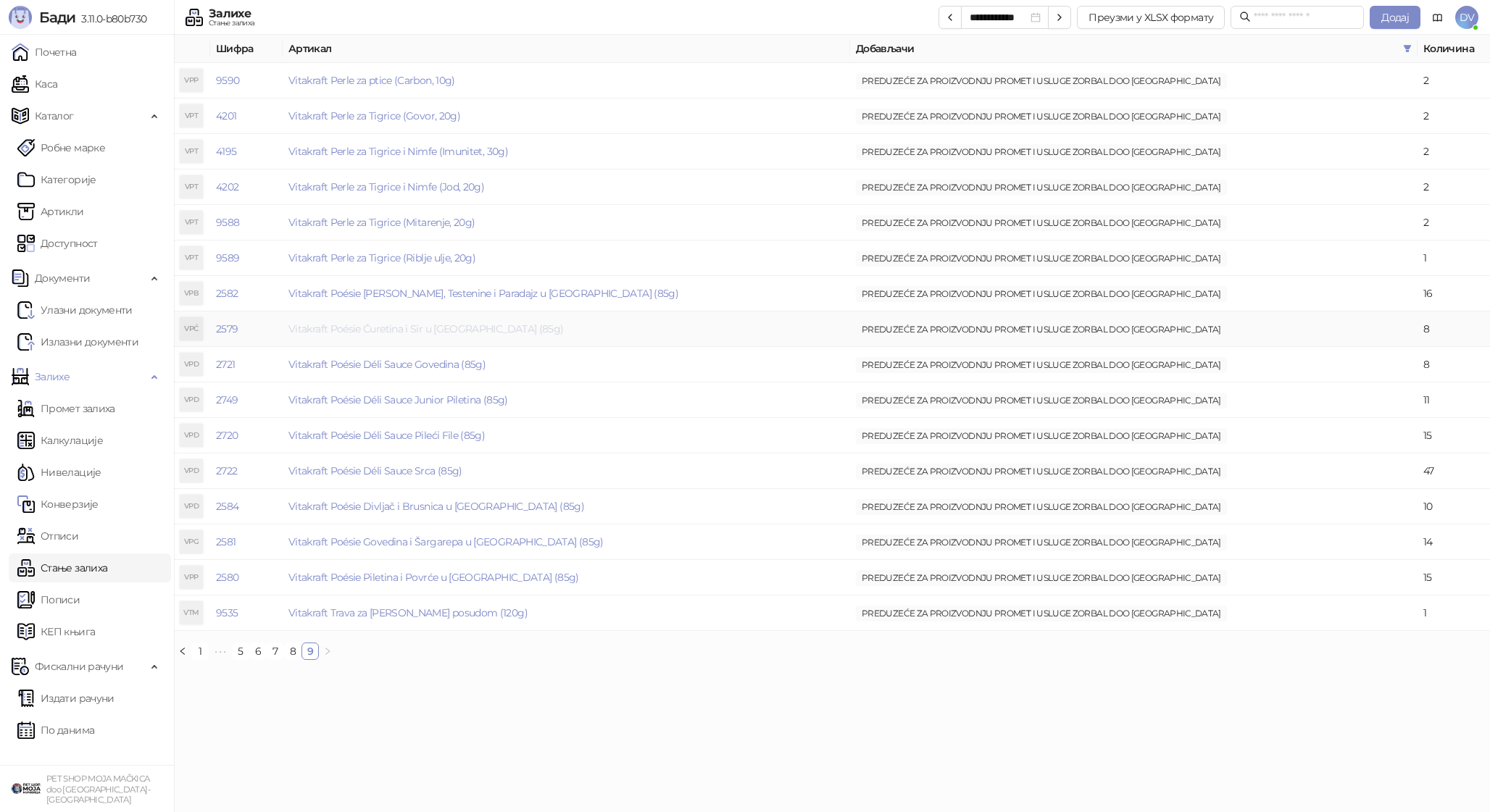
click at [459, 327] on link "Vitakraft Poésie Ćuretina i Sir u [GEOGRAPHIC_DATA] (85g)" at bounding box center [426, 329] width 276 height 13
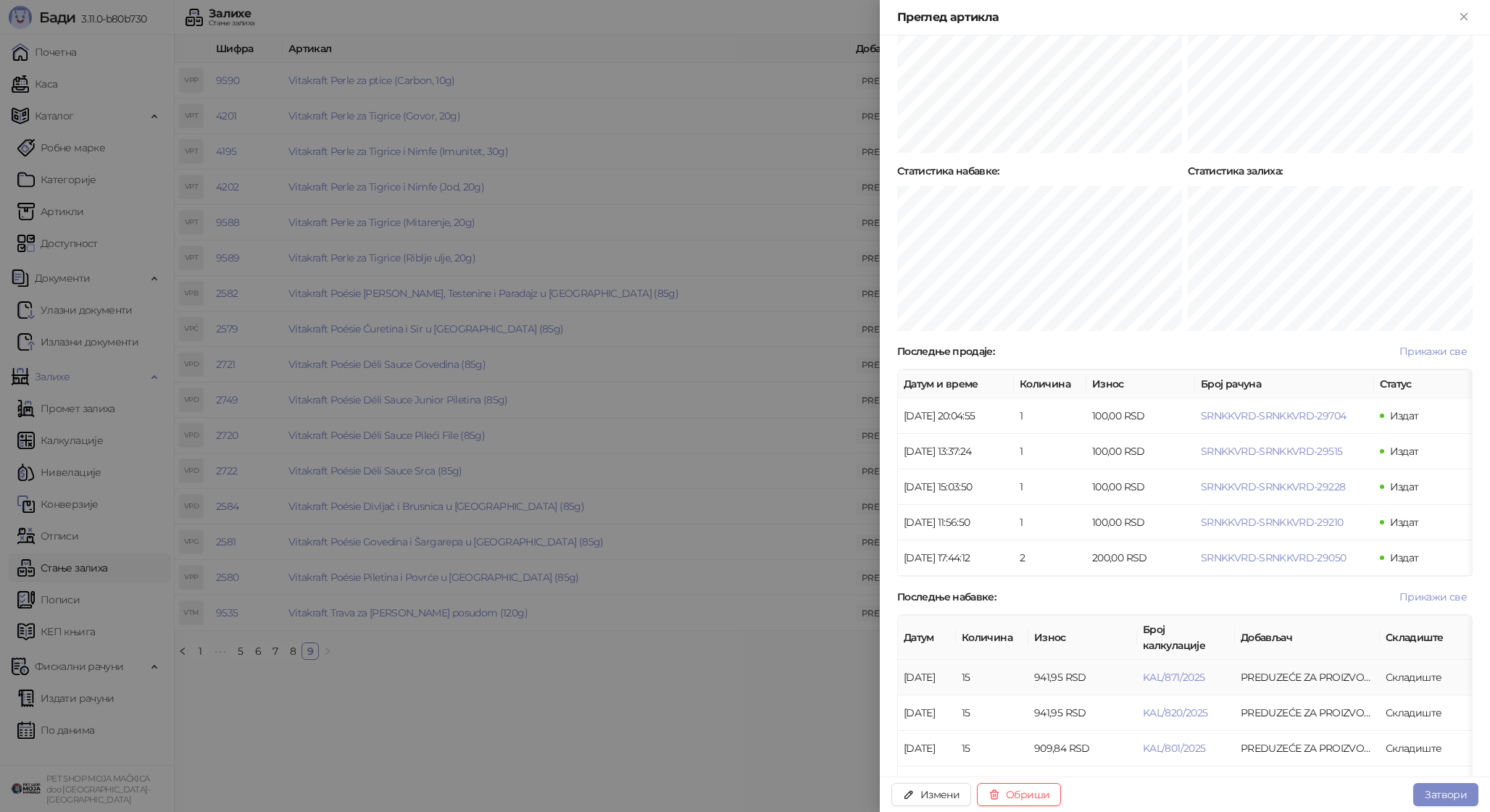
scroll to position [764, 0]
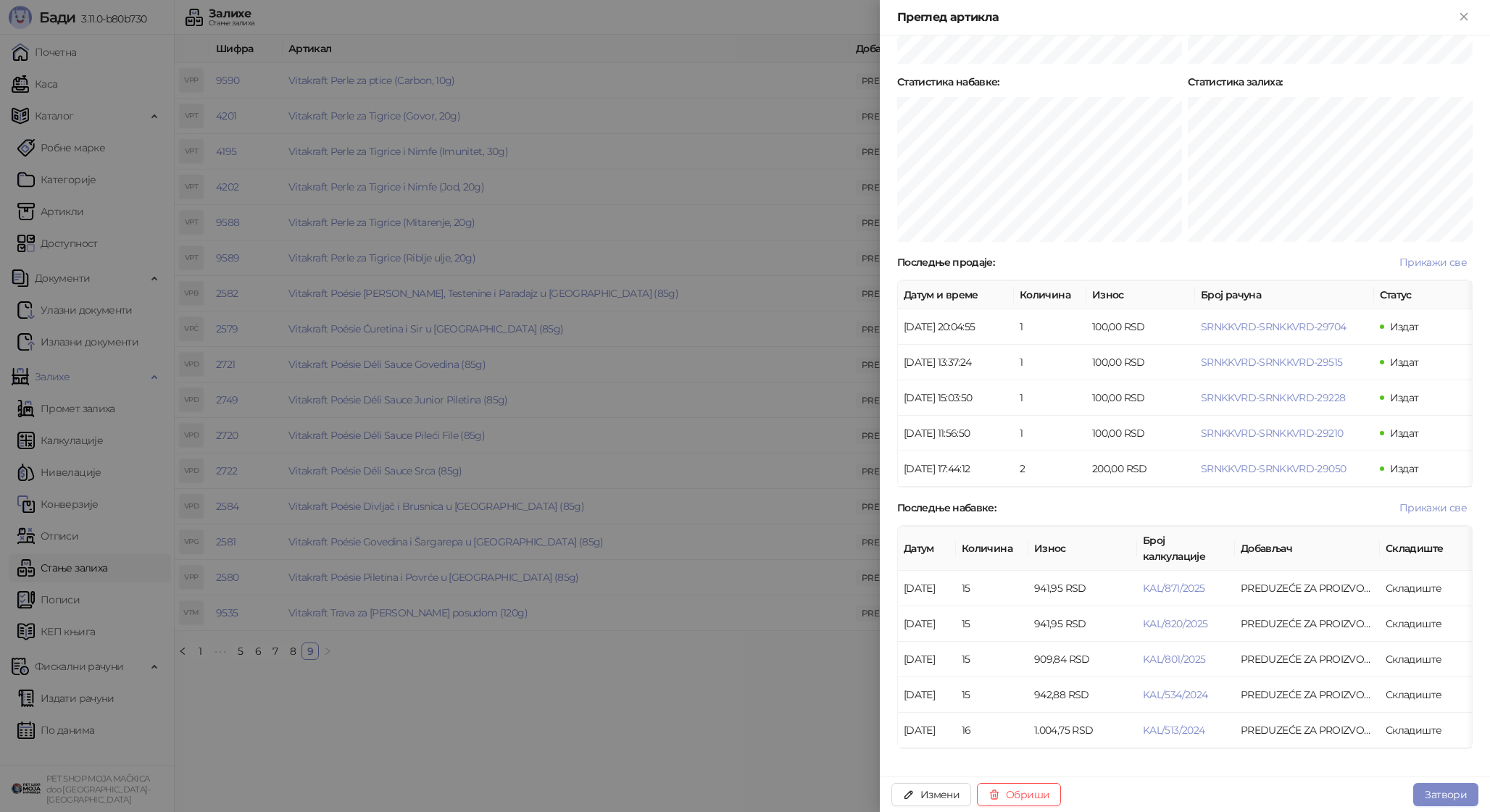
click at [745, 626] on div at bounding box center [745, 406] width 1490 height 812
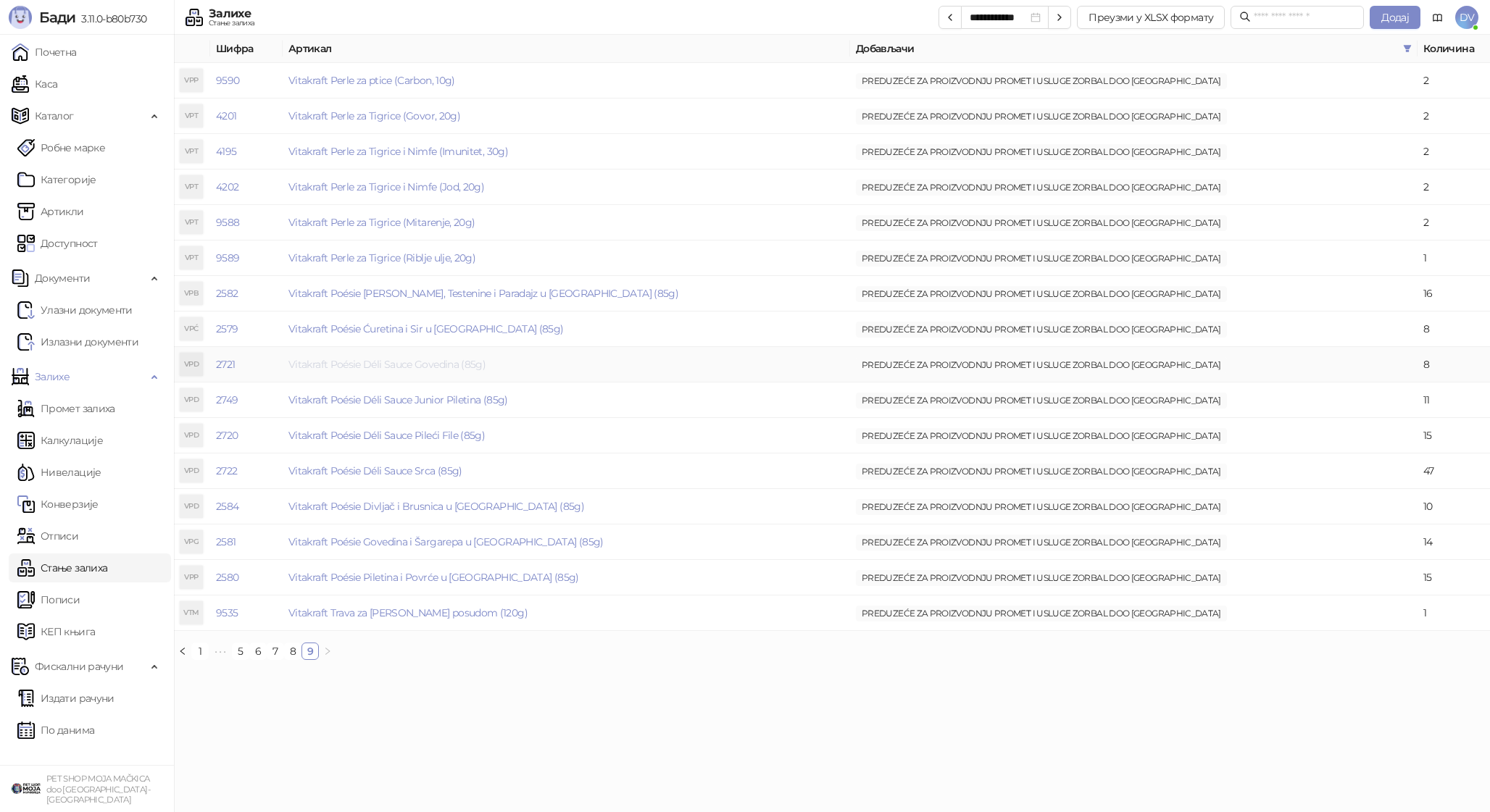
click at [451, 360] on link "Vitakraft Poésie Déli Sauce Govedina (85g)" at bounding box center [386, 364] width 197 height 13
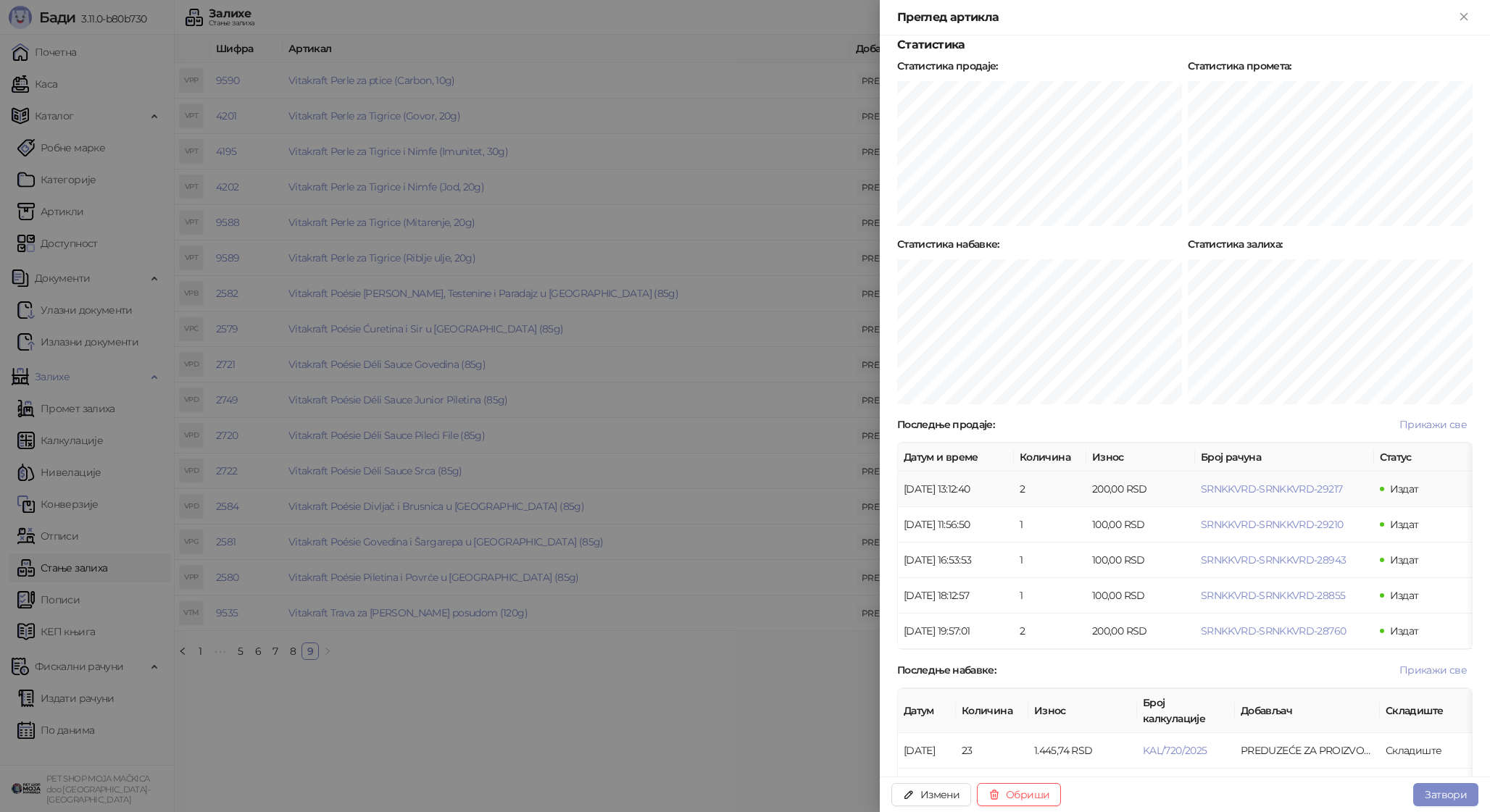
scroll to position [764, 0]
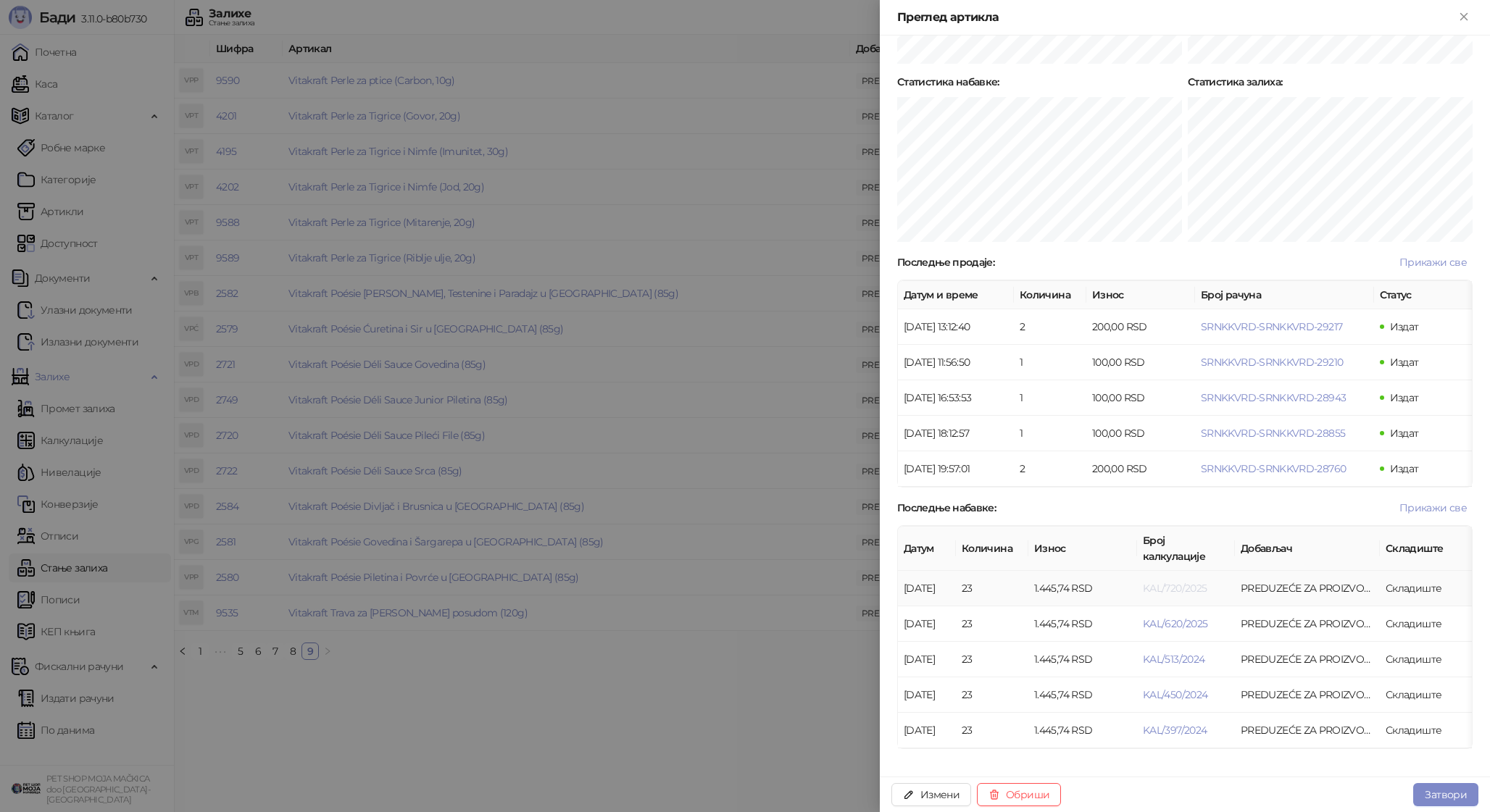
click at [1166, 582] on span "KAL/720/2025" at bounding box center [1174, 587] width 64 height 13
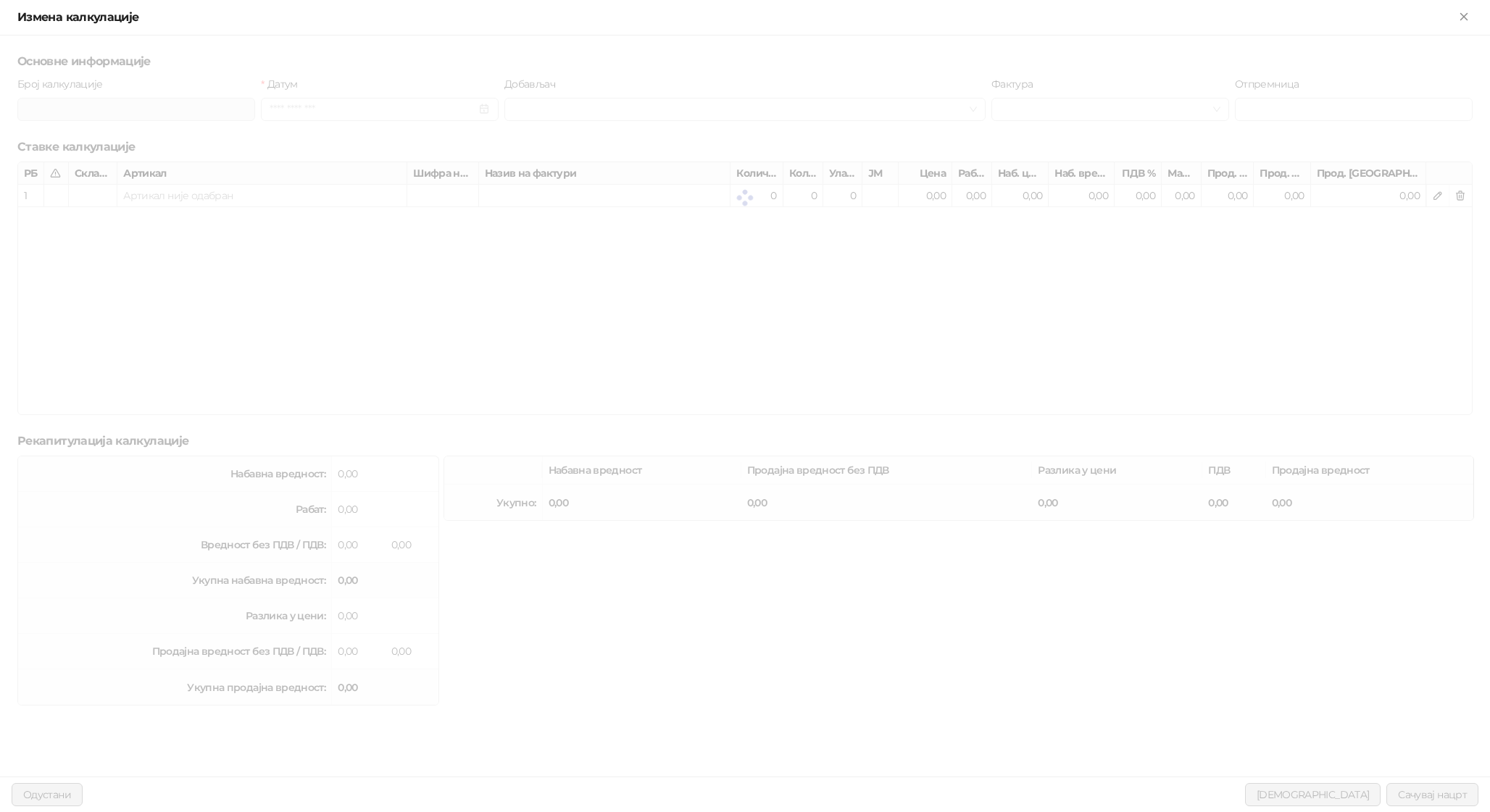
type input "**********"
type input "********"
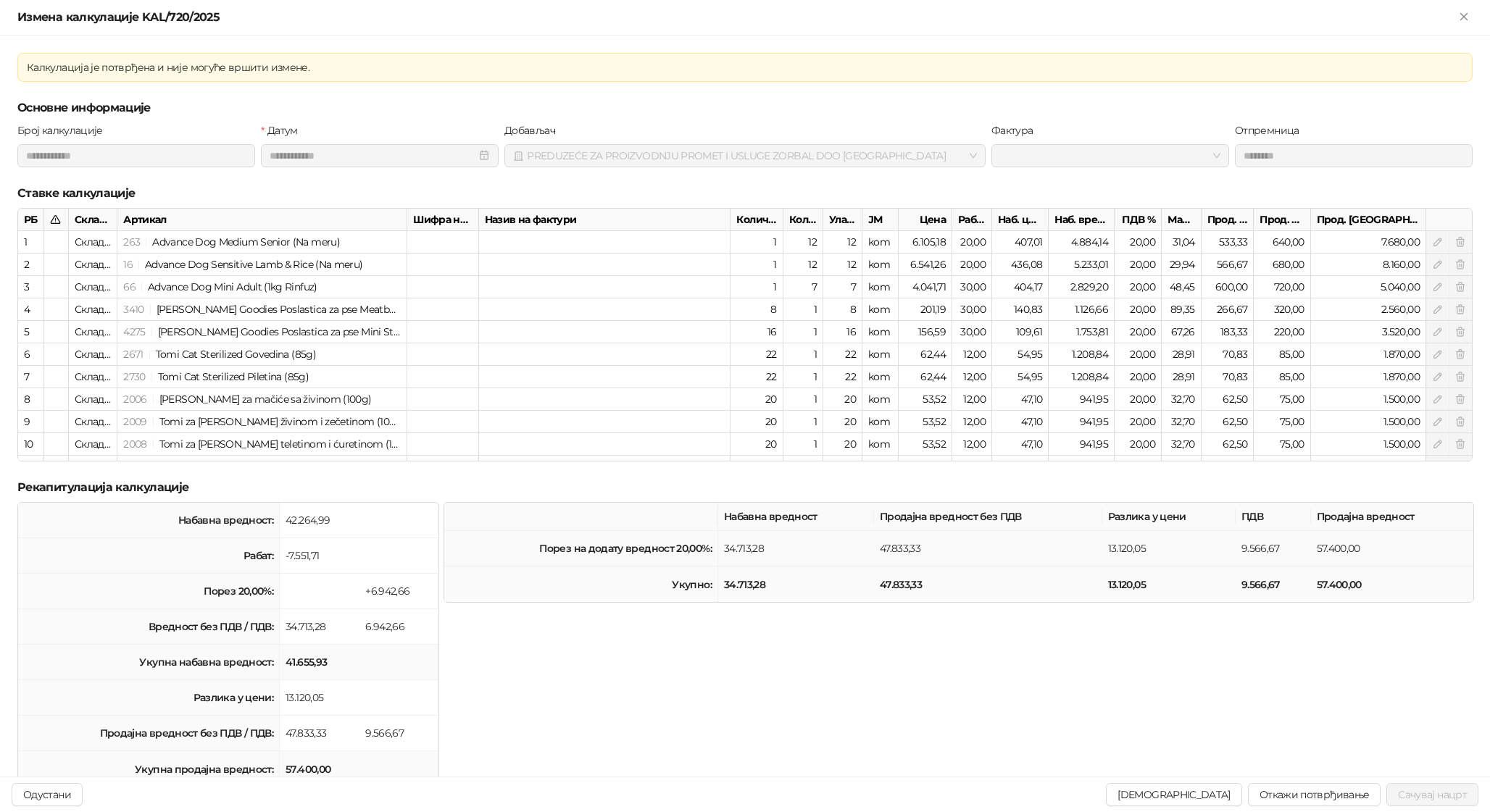
type input "**********"
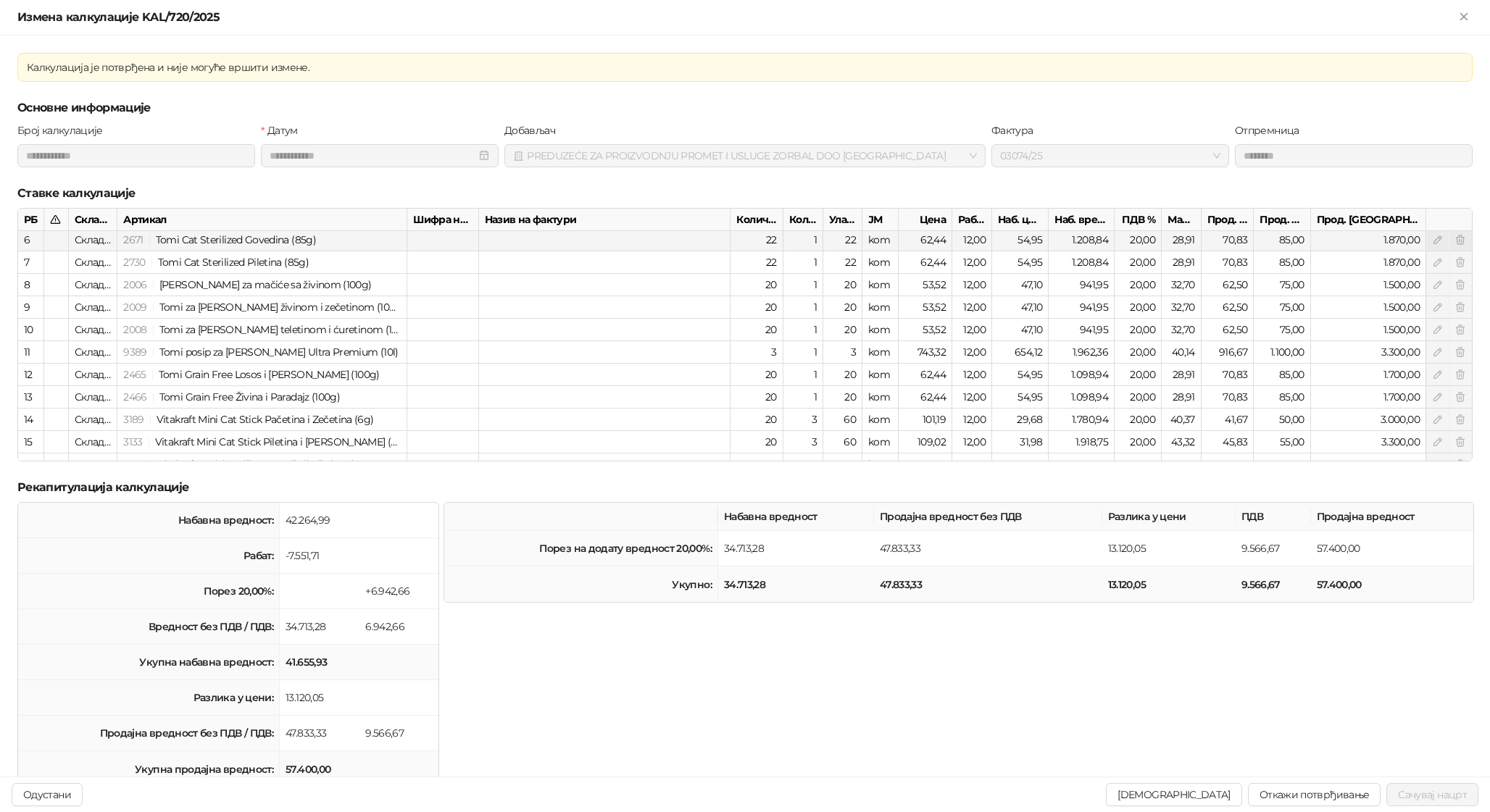
scroll to position [197, 0]
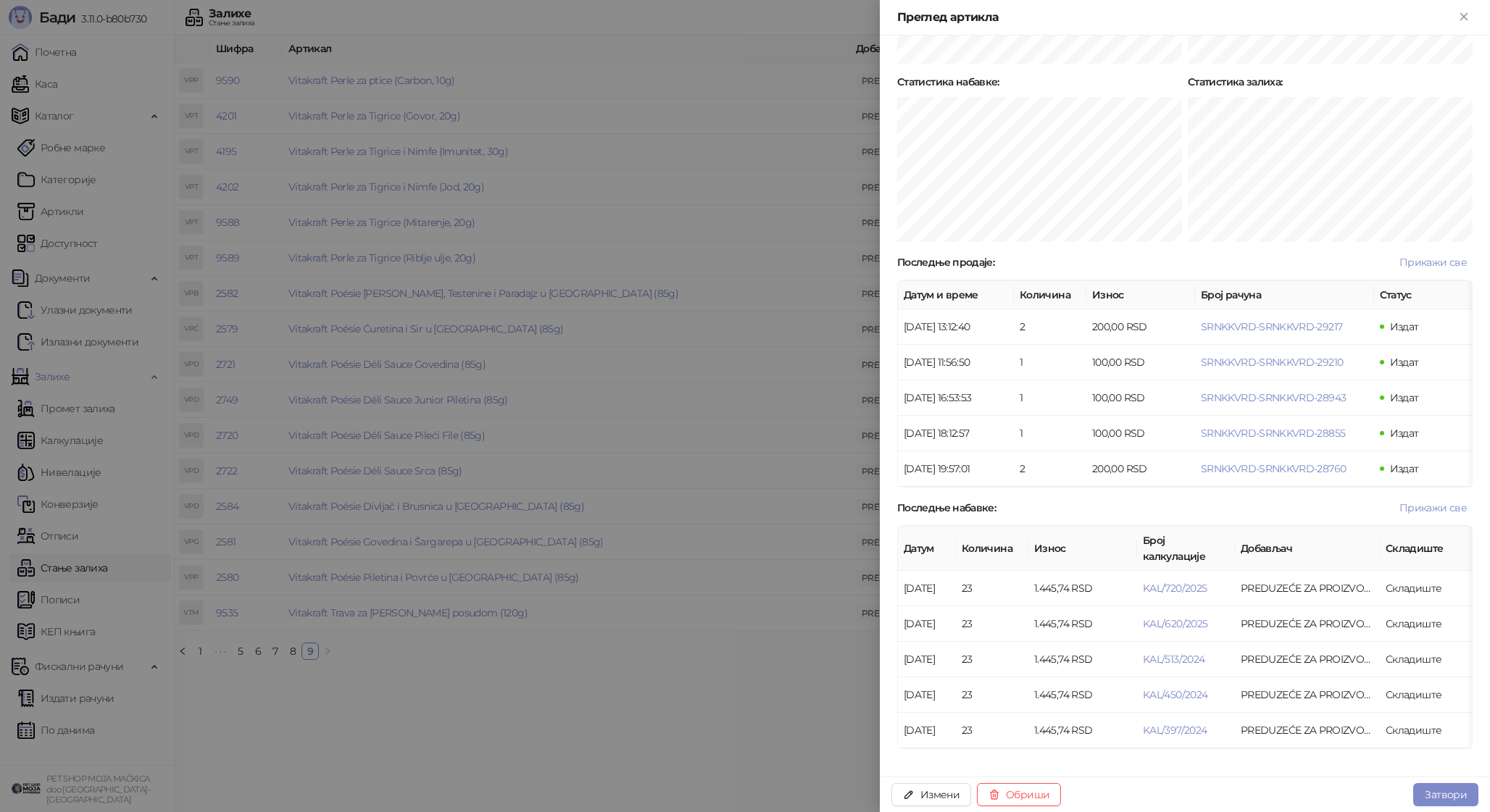
click at [595, 506] on div at bounding box center [745, 406] width 1490 height 812
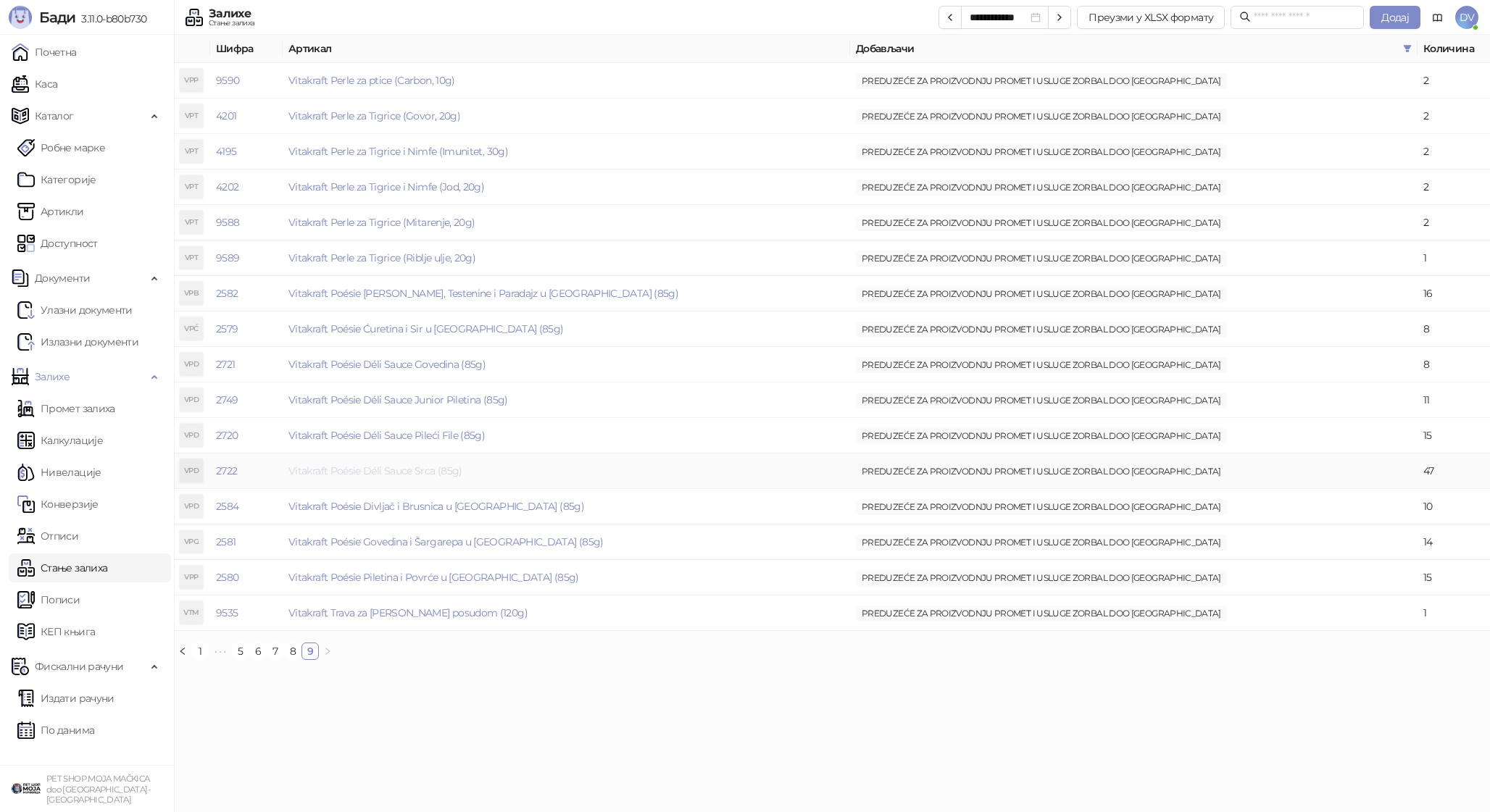
click at [430, 471] on link "Vitakraft Poésie Déli Sauce Srca (85g)" at bounding box center [375, 471] width 174 height 13
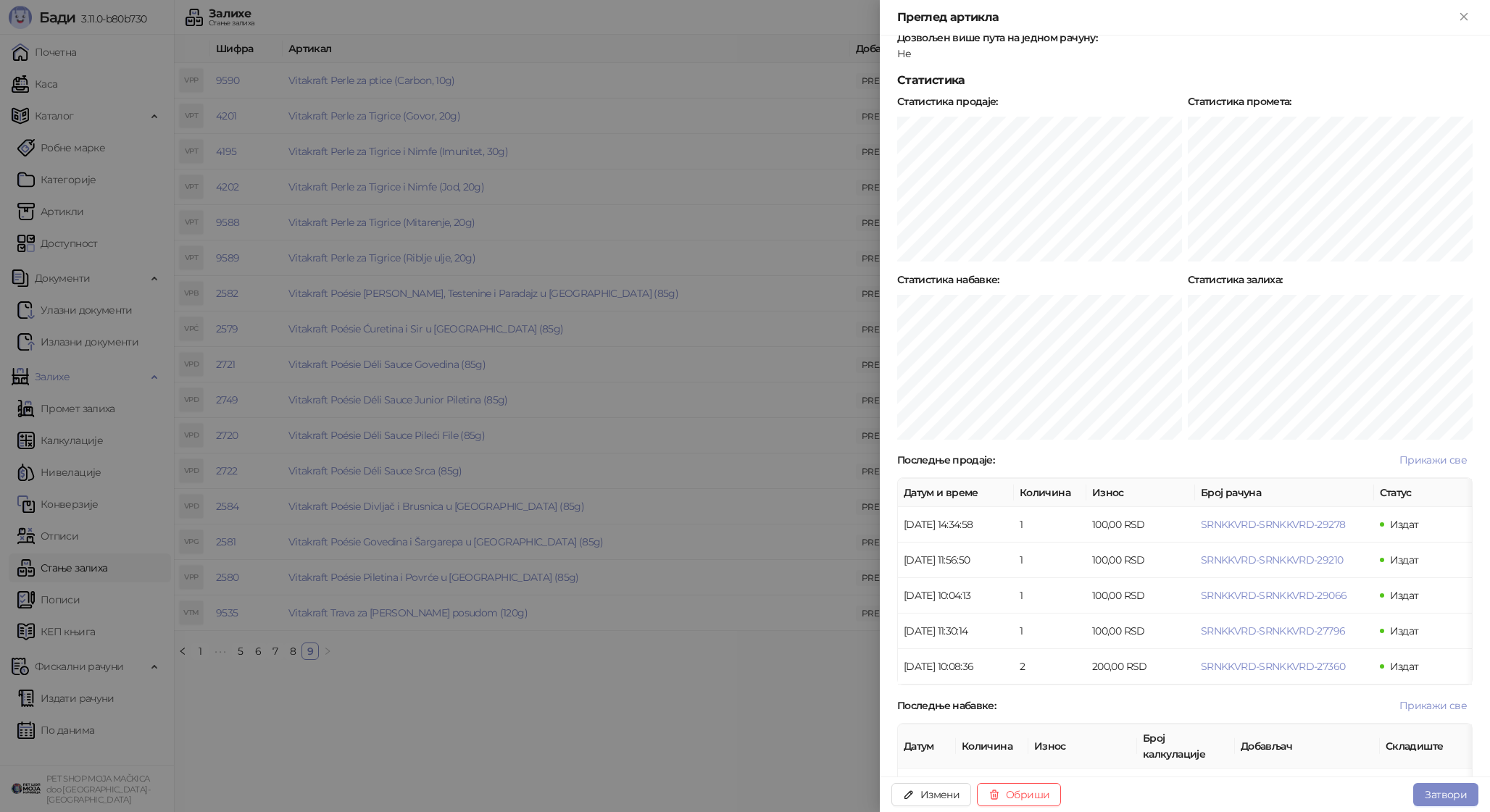
scroll to position [782, 0]
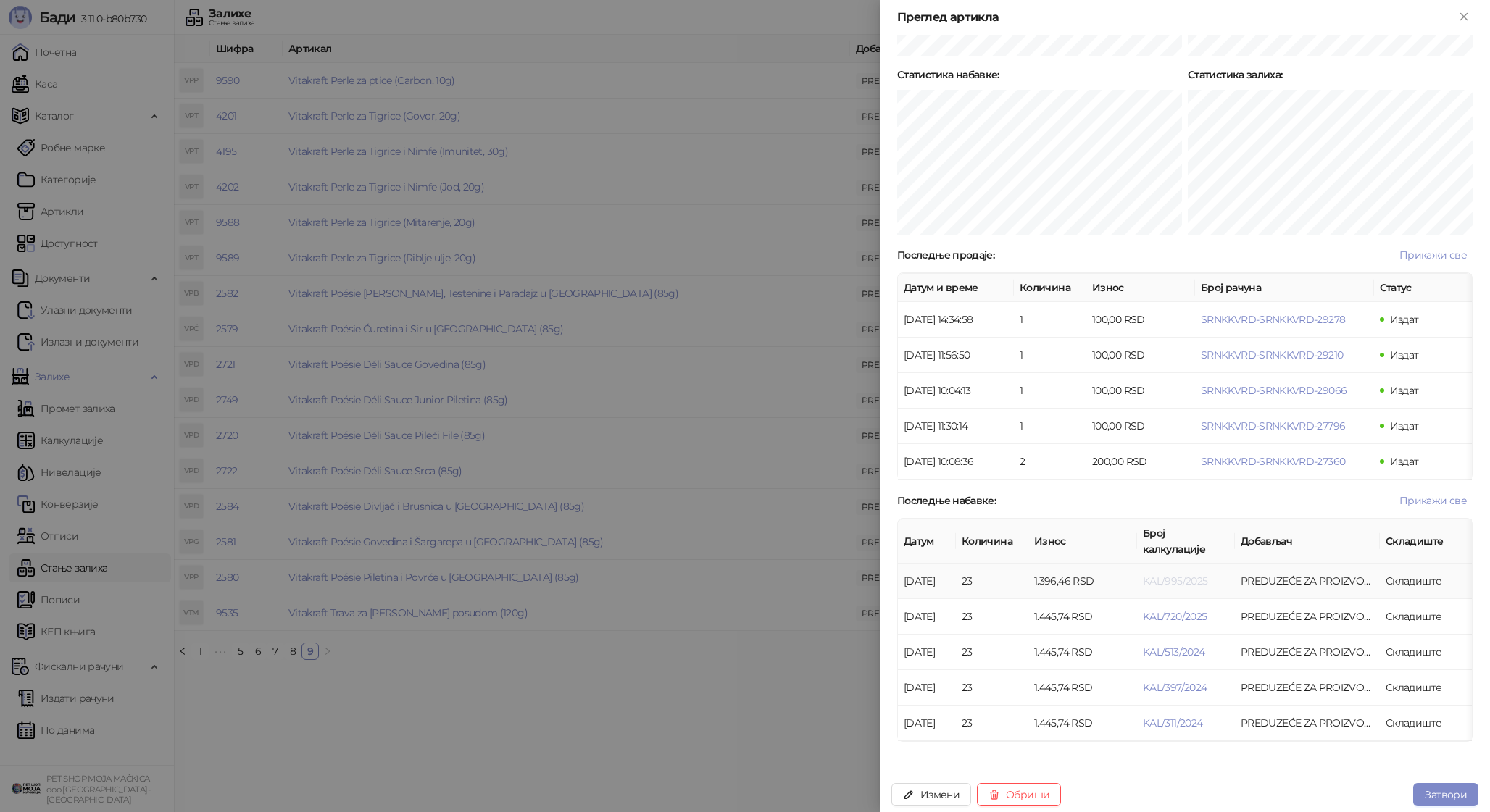
click at [1188, 575] on span "KAL/995/2025" at bounding box center [1175, 581] width 65 height 13
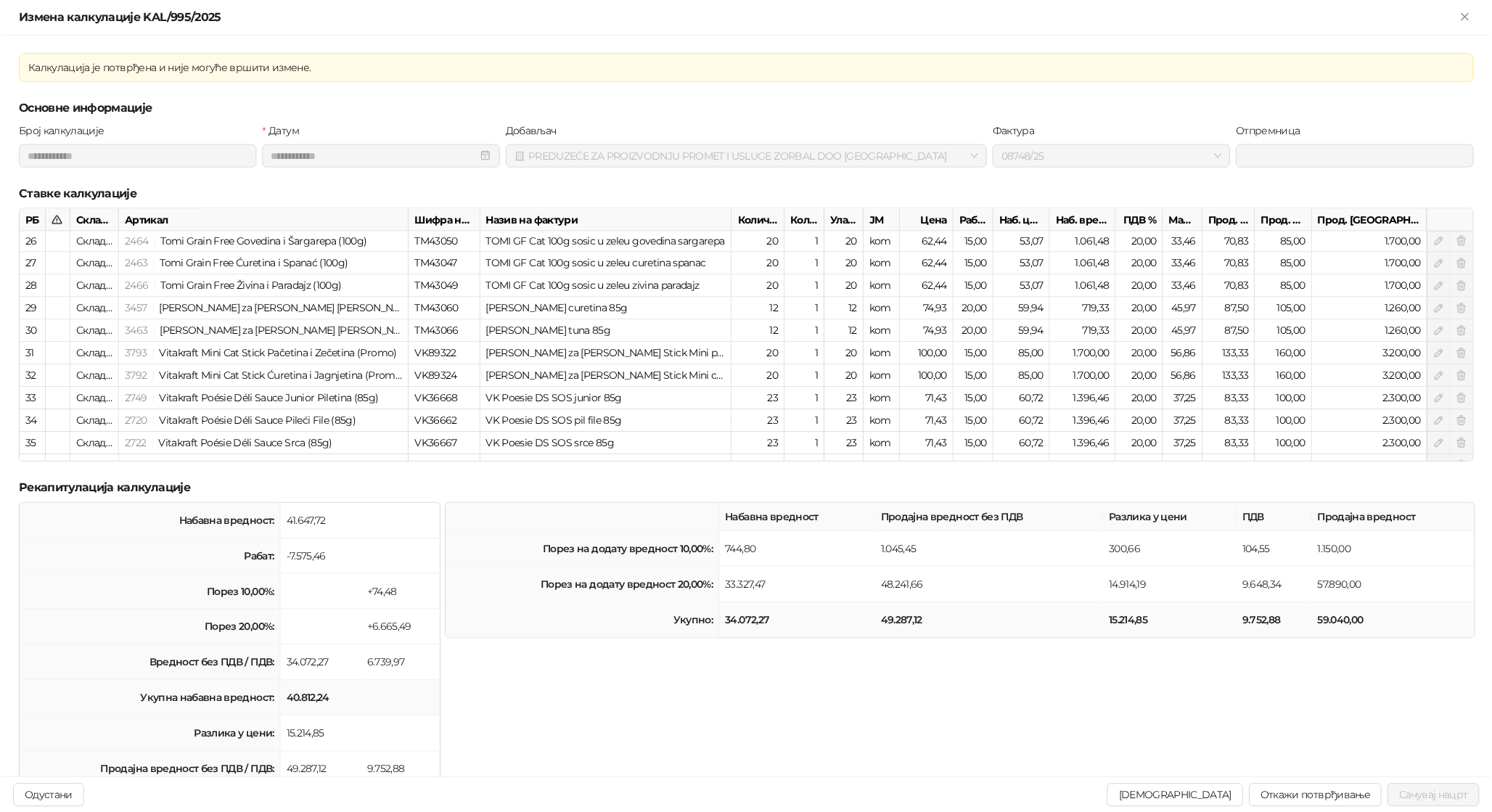
scroll to position [579, 0]
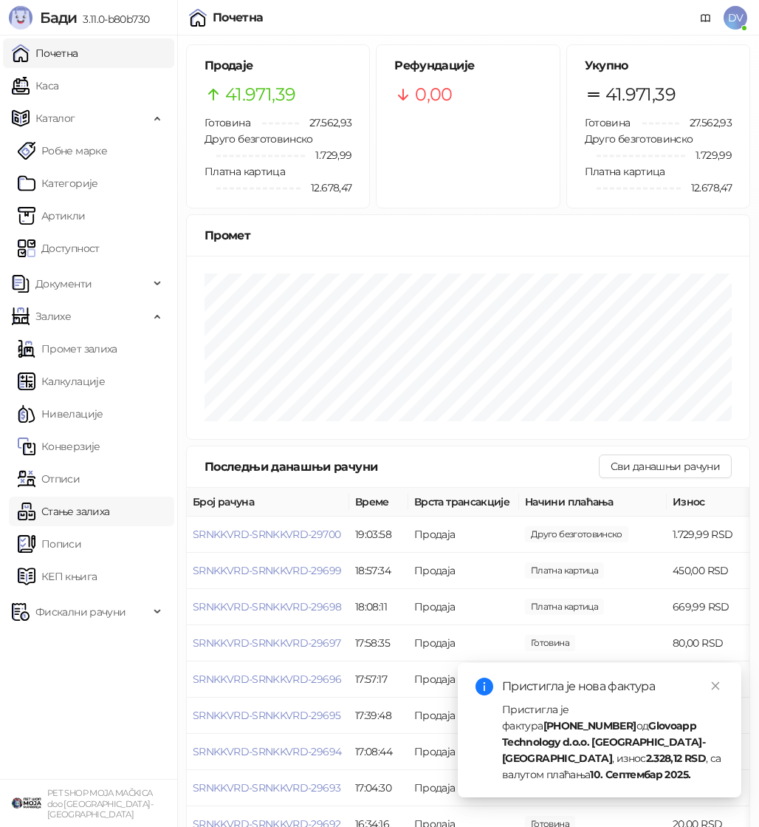
click at [88, 511] on link "Стање залиха" at bounding box center [64, 511] width 92 height 30
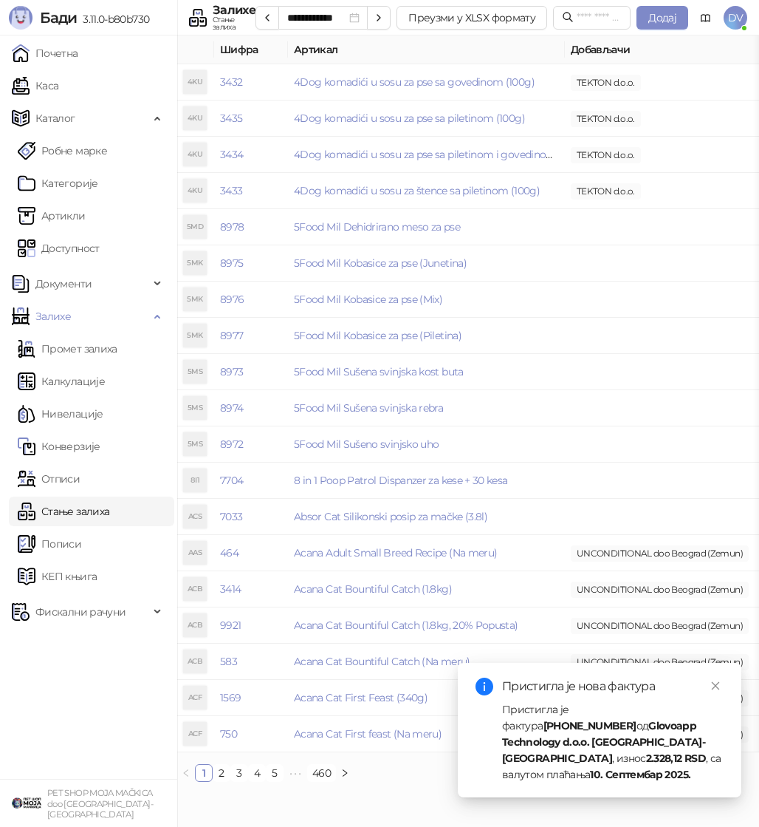
scroll to position [0, 157]
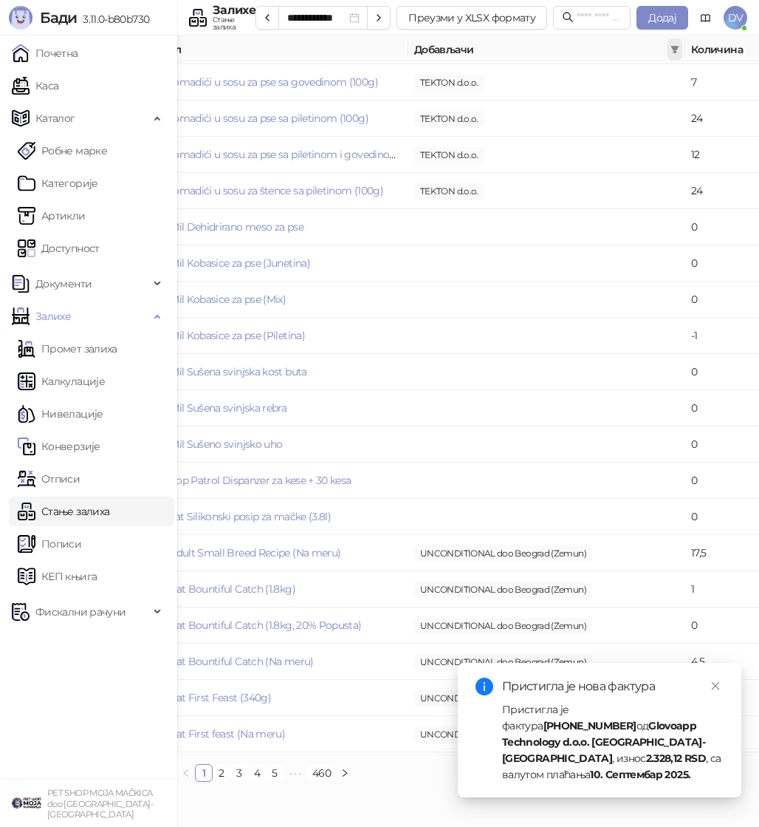
click at [677, 47] on icon "filter" at bounding box center [675, 49] width 8 height 7
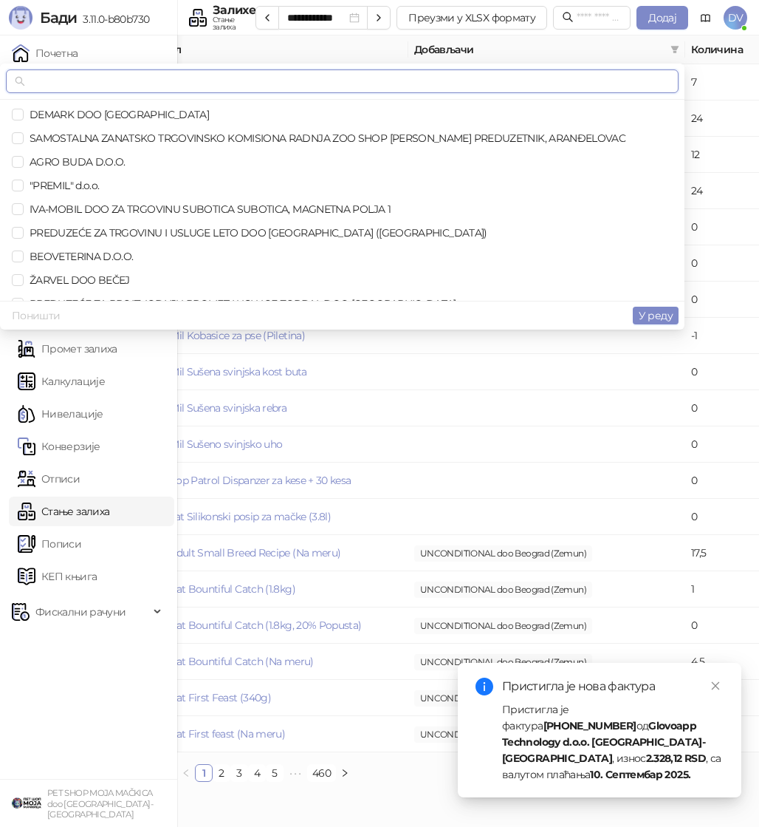
click at [564, 85] on input "text" at bounding box center [349, 81] width 642 height 16
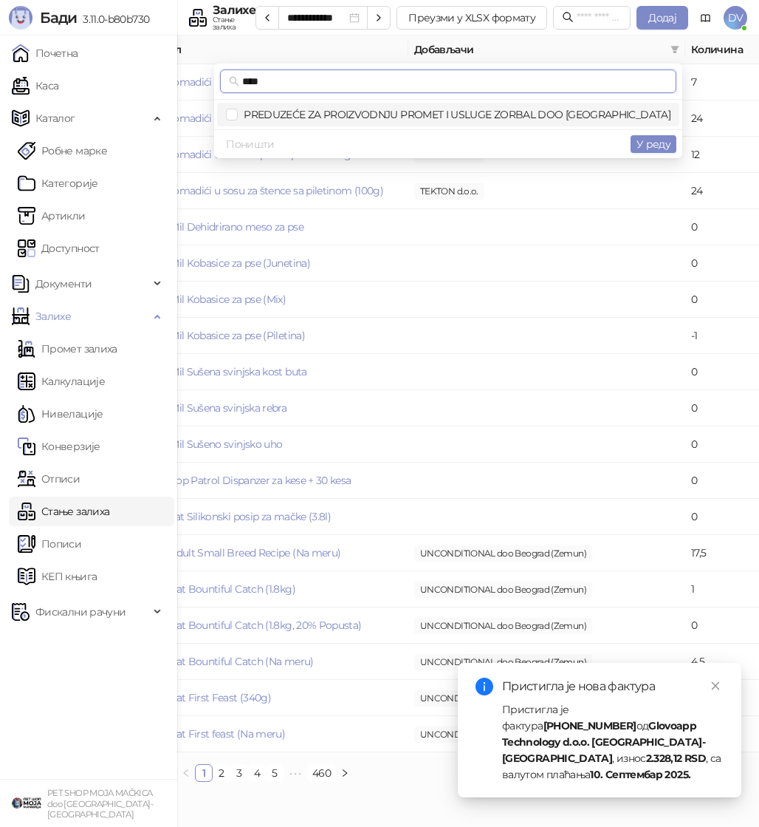
type input "****"
click at [549, 112] on span "PREDUZEĆE ZA PROIZVODNJU PROMET I USLUGE ZORBAL DOO [GEOGRAPHIC_DATA]" at bounding box center [454, 114] width 433 height 13
click at [643, 142] on span "У реду" at bounding box center [654, 143] width 34 height 13
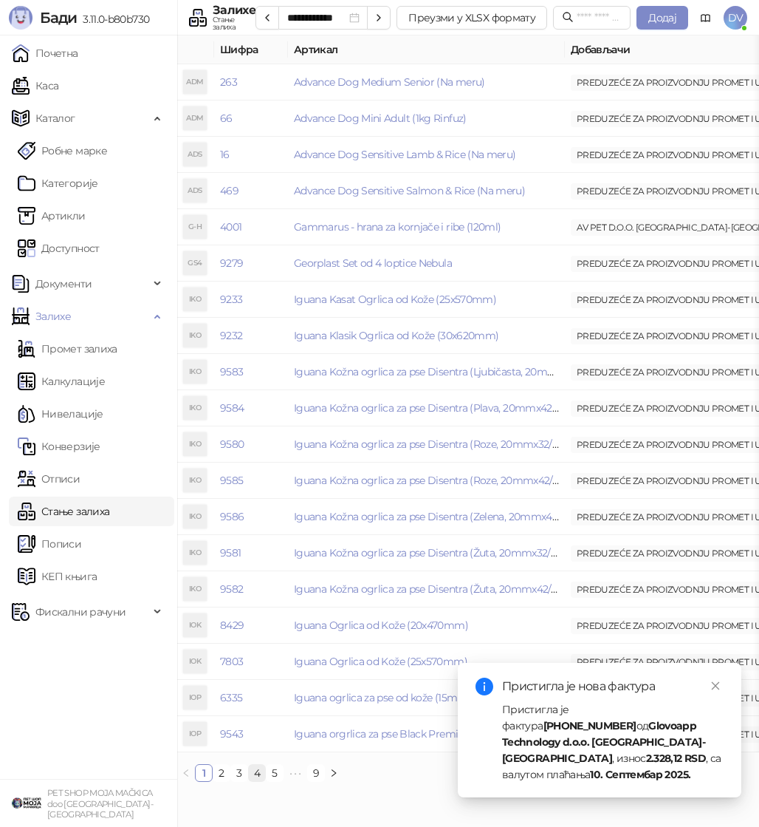
click at [257, 769] on link "4" at bounding box center [257, 773] width 16 height 16
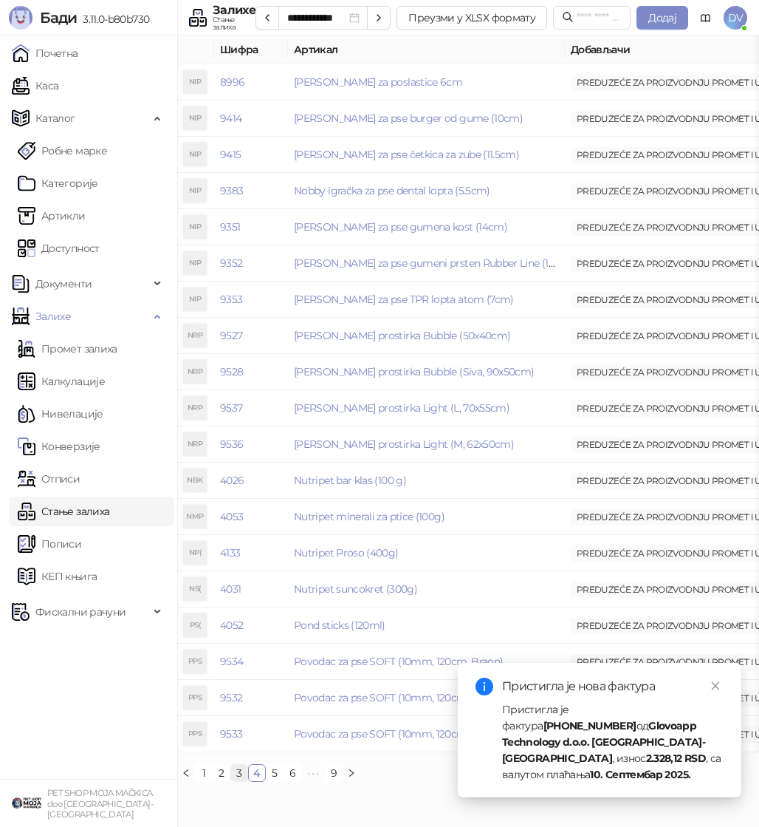
click at [241, 776] on link "3" at bounding box center [239, 773] width 16 height 16
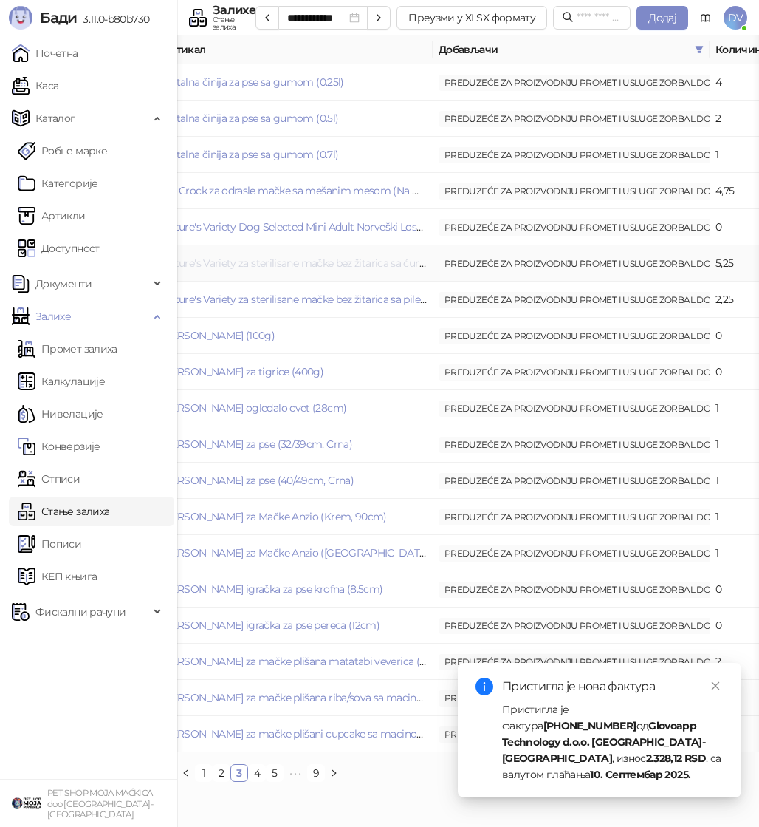
scroll to position [0, 157]
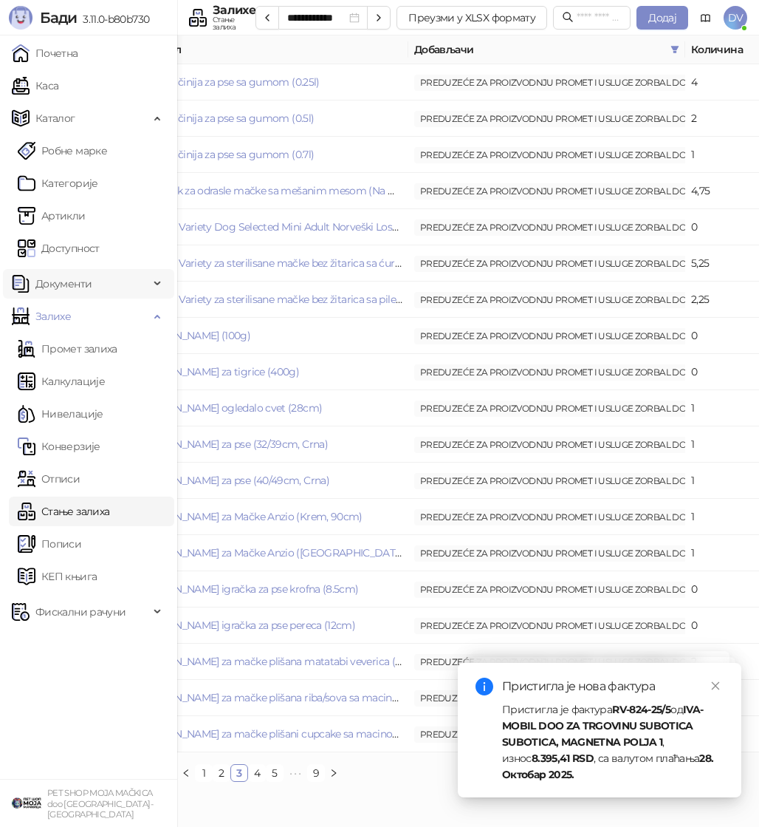
click at [115, 279] on span "Документи" at bounding box center [80, 284] width 137 height 30
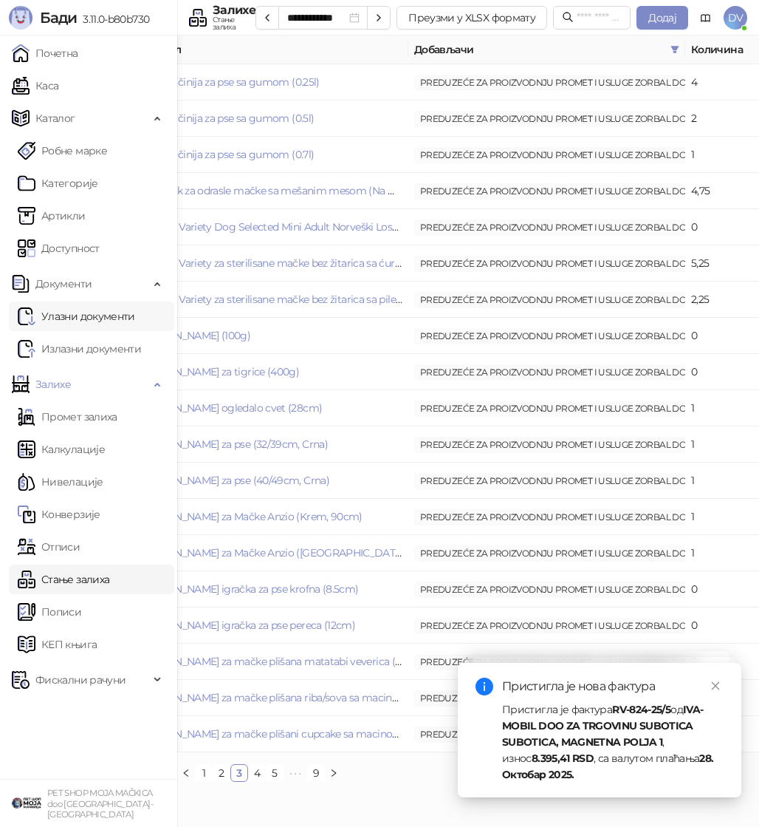
click at [103, 314] on link "Улазни документи" at bounding box center [76, 316] width 117 height 30
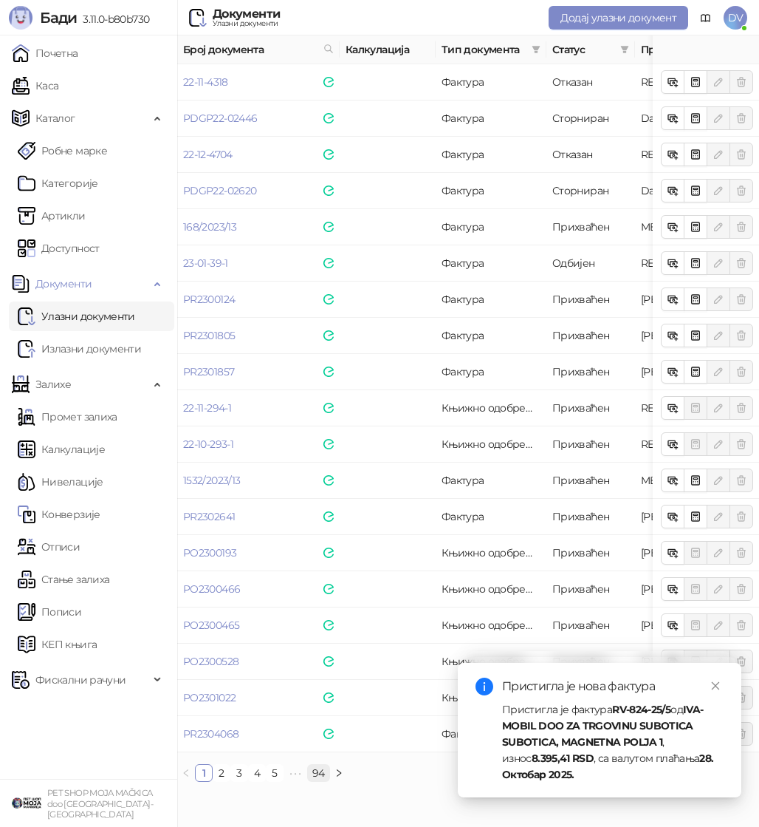
click at [317, 768] on link "94" at bounding box center [318, 773] width 21 height 16
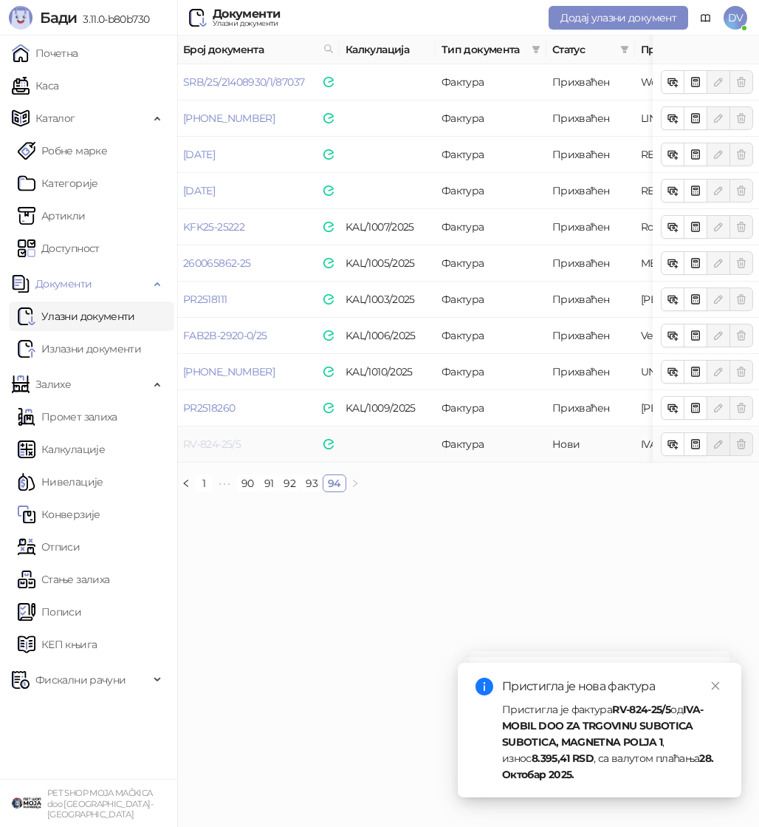
click at [220, 444] on link "RV-824-25/5" at bounding box center [212, 443] width 58 height 13
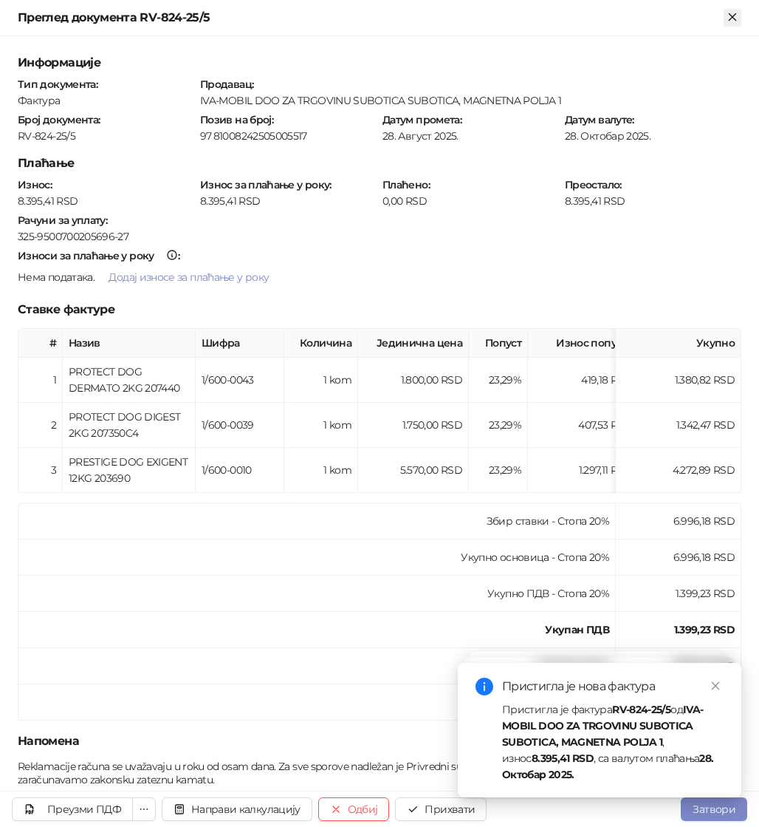
click at [737, 13] on icon "Close" at bounding box center [732, 16] width 13 height 13
